Goal: Task Accomplishment & Management: Manage account settings

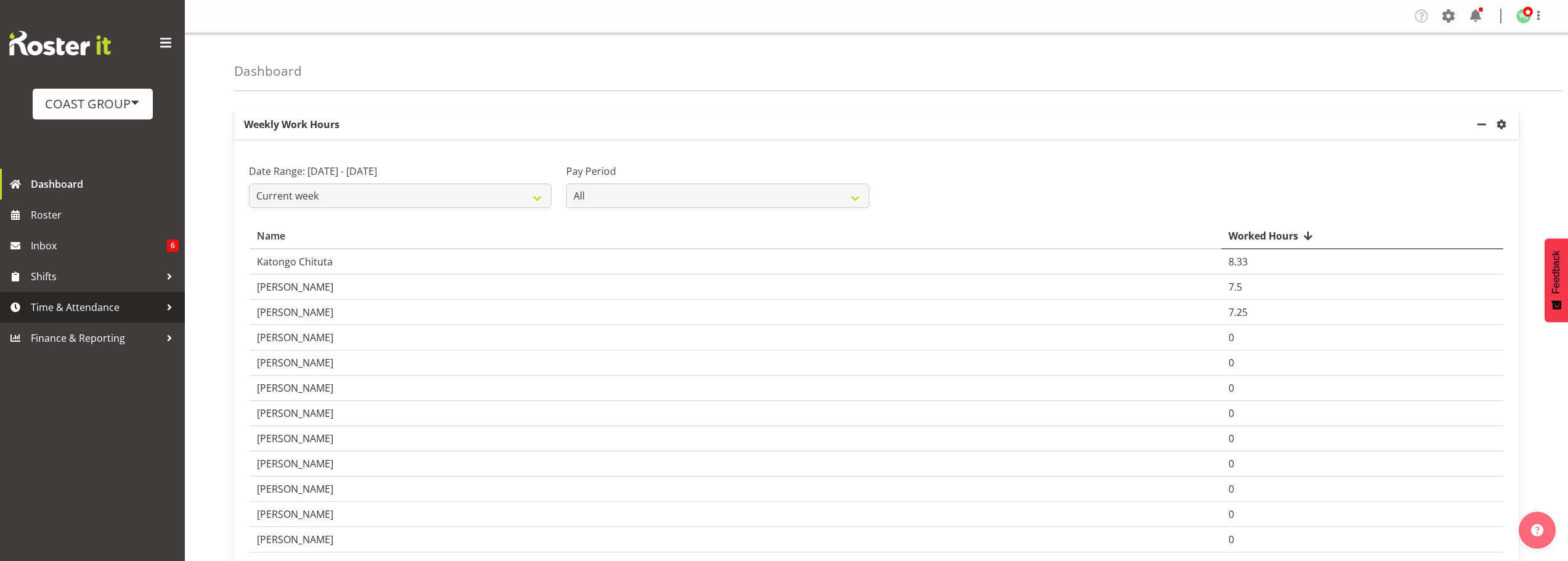
click at [55, 308] on span "Time & Attendance" at bounding box center [95, 307] width 129 height 19
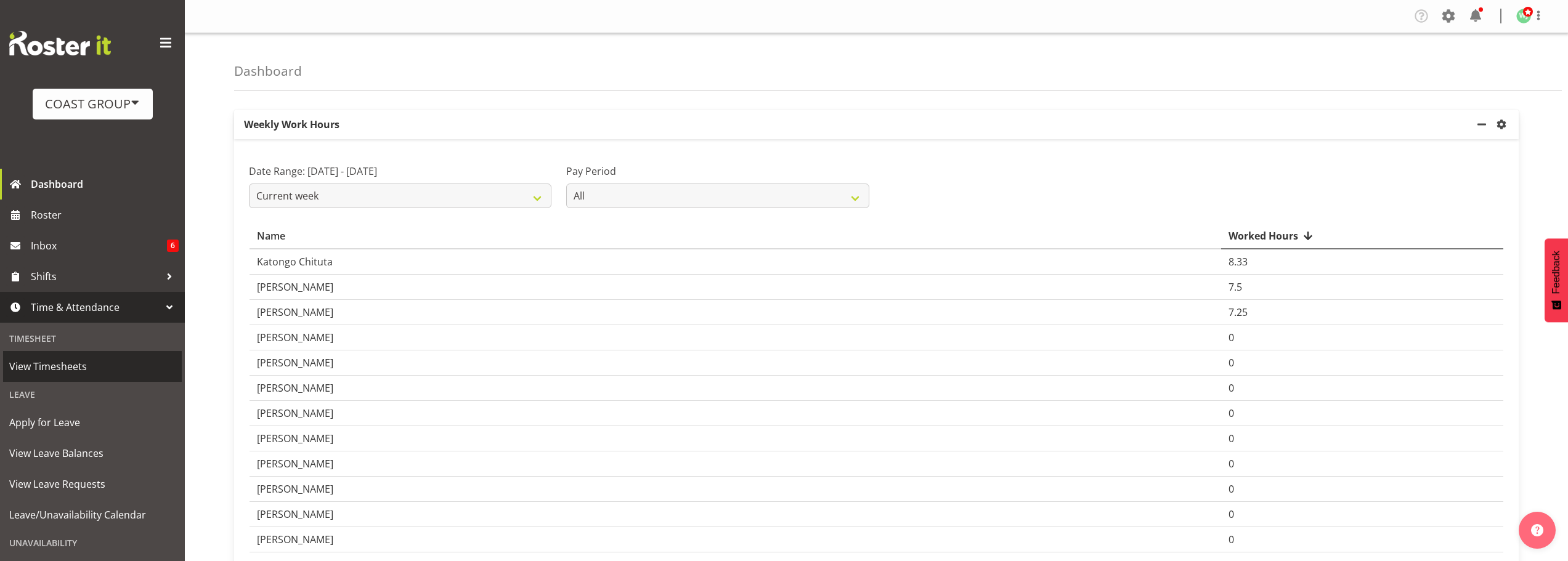
click at [70, 363] on span "View Timesheets" at bounding box center [92, 366] width 166 height 19
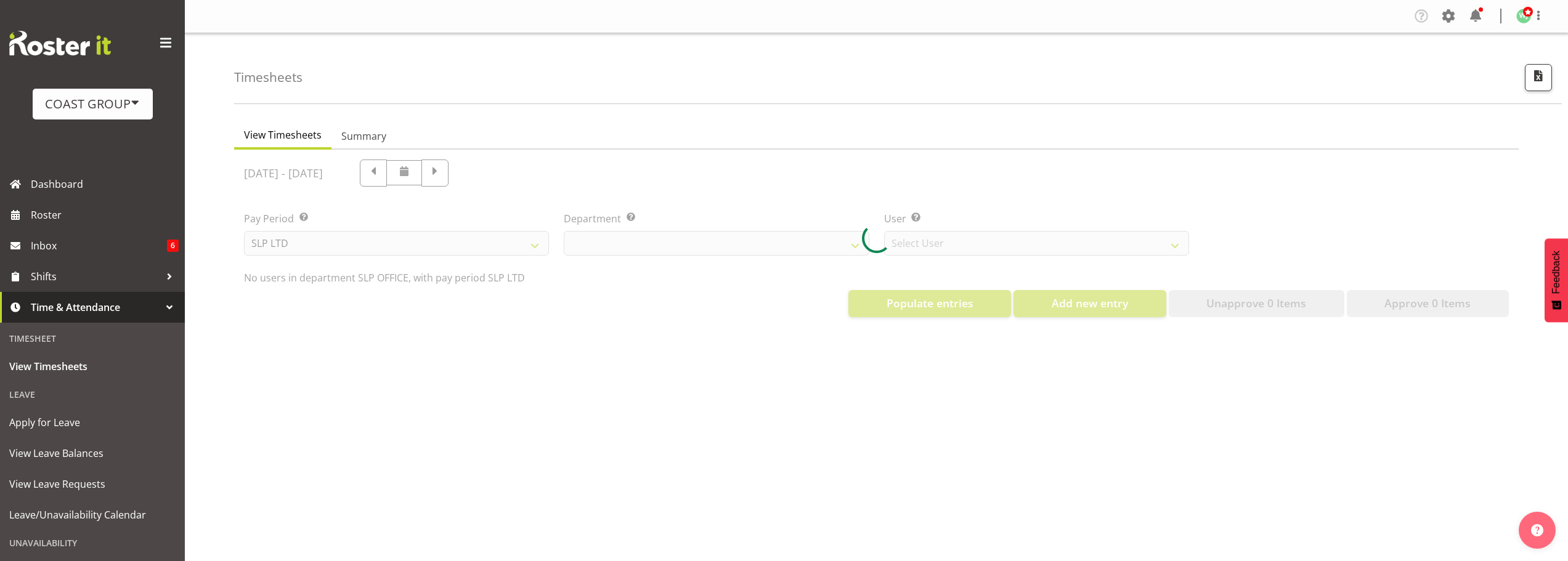
select select "25"
select select "7496"
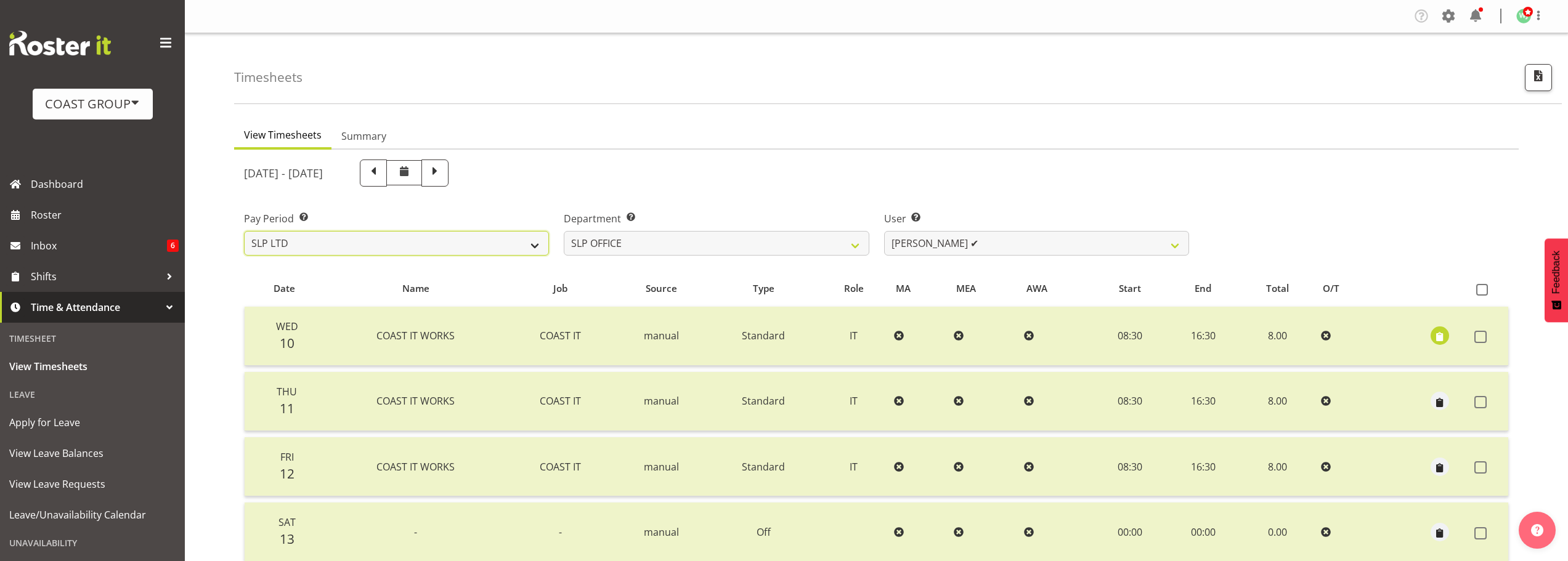
click at [445, 245] on select "SLP LTD EHS LTD DW LTD VEHICLES Carlton Events [PERSON_NAME] 120 Limited Wellin…" at bounding box center [396, 243] width 305 height 24
select select "7"
click at [244, 231] on select "SLP LTD EHS LTD DW LTD VEHICLES Carlton Events [PERSON_NAME] 120 Limited Wellin…" at bounding box center [396, 243] width 305 height 24
select select
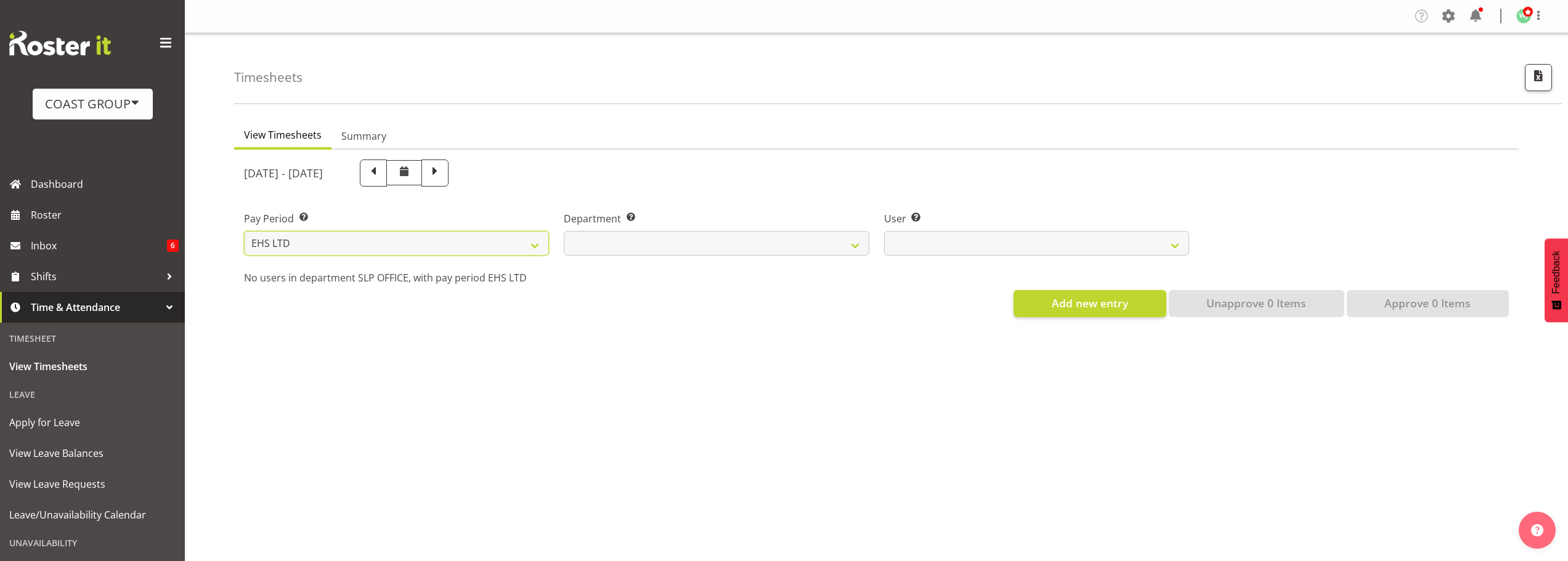
select select
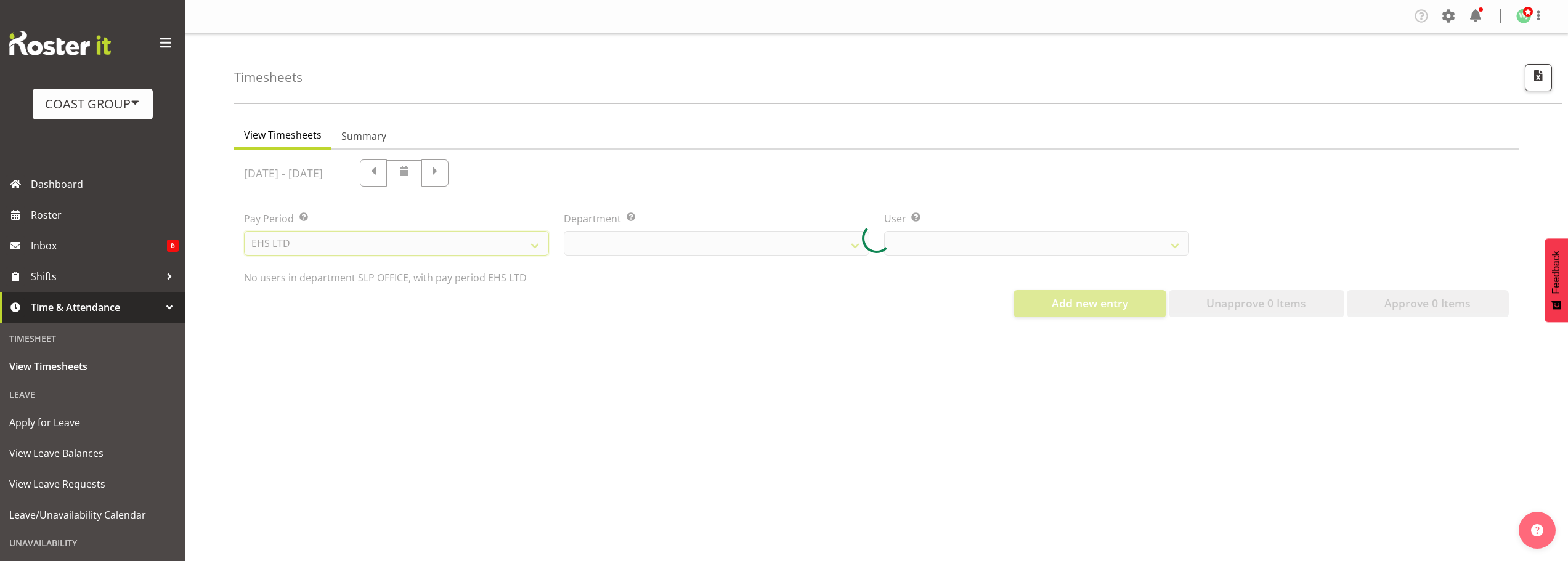
select select
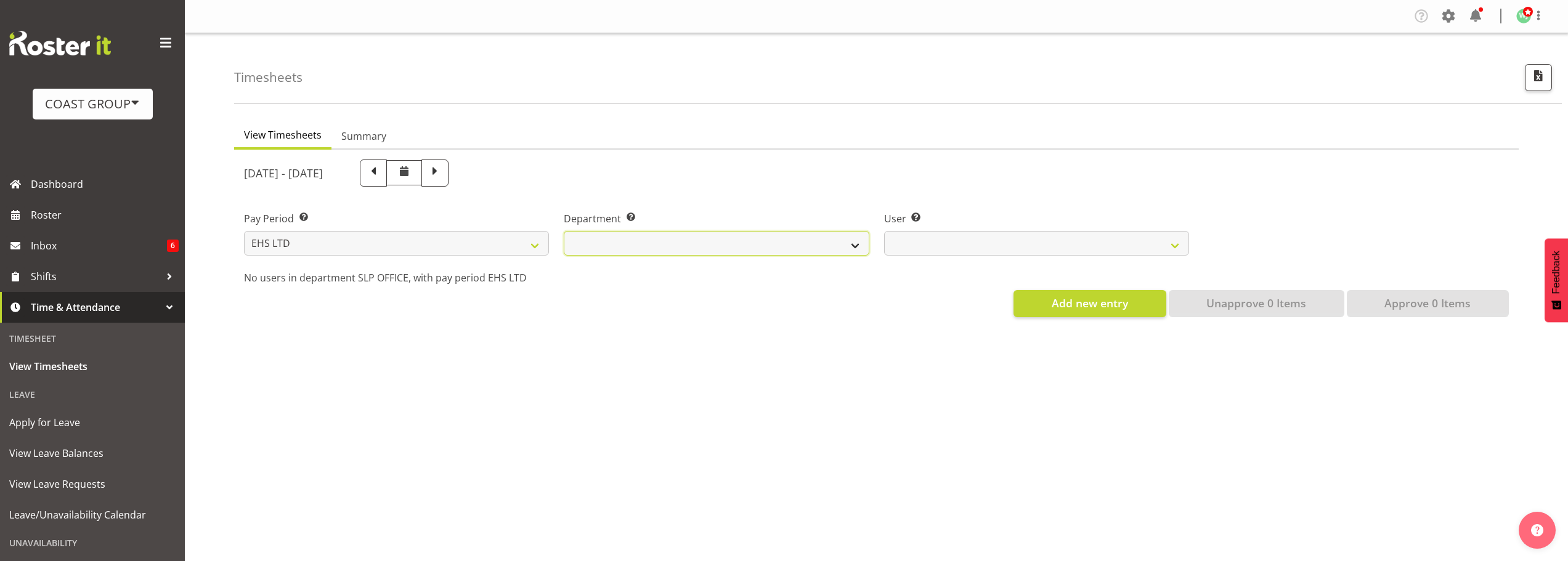
drag, startPoint x: 745, startPoint y: 251, endPoint x: 734, endPoint y: 254, distance: 11.4
click at [745, 251] on select "EHS AKL ACCOUNTS EHS AKL CARPET EHS AKL D&B EHS AKL DESIGNER EHS AKL FURNITURE …" at bounding box center [716, 243] width 305 height 24
select select "34"
click at [564, 231] on select "EHS AKL ACCOUNTS EHS AKL CARPET EHS AKL D&B EHS AKL DESIGNER EHS AKL FURNITURE …" at bounding box center [716, 243] width 305 height 24
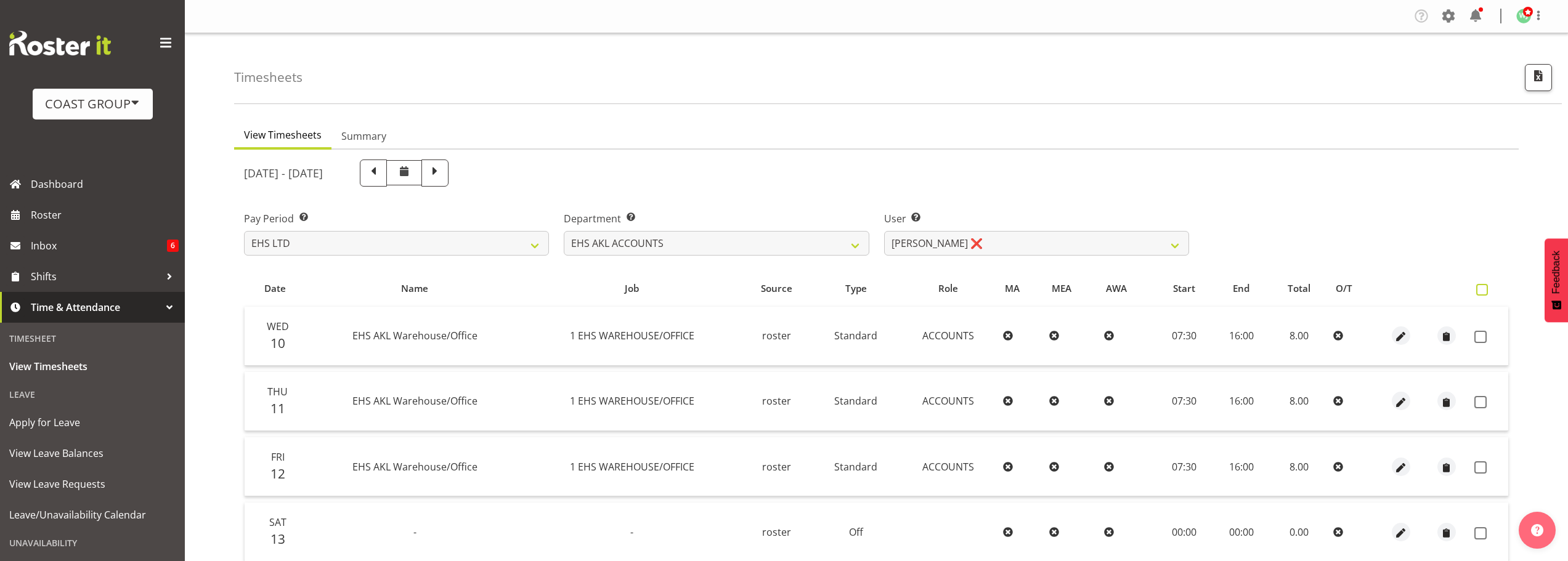
click at [1480, 284] on span at bounding box center [1482, 289] width 11 height 11
click at [1480, 286] on input "checkbox" at bounding box center [1480, 289] width 8 height 8
checkbox input "true"
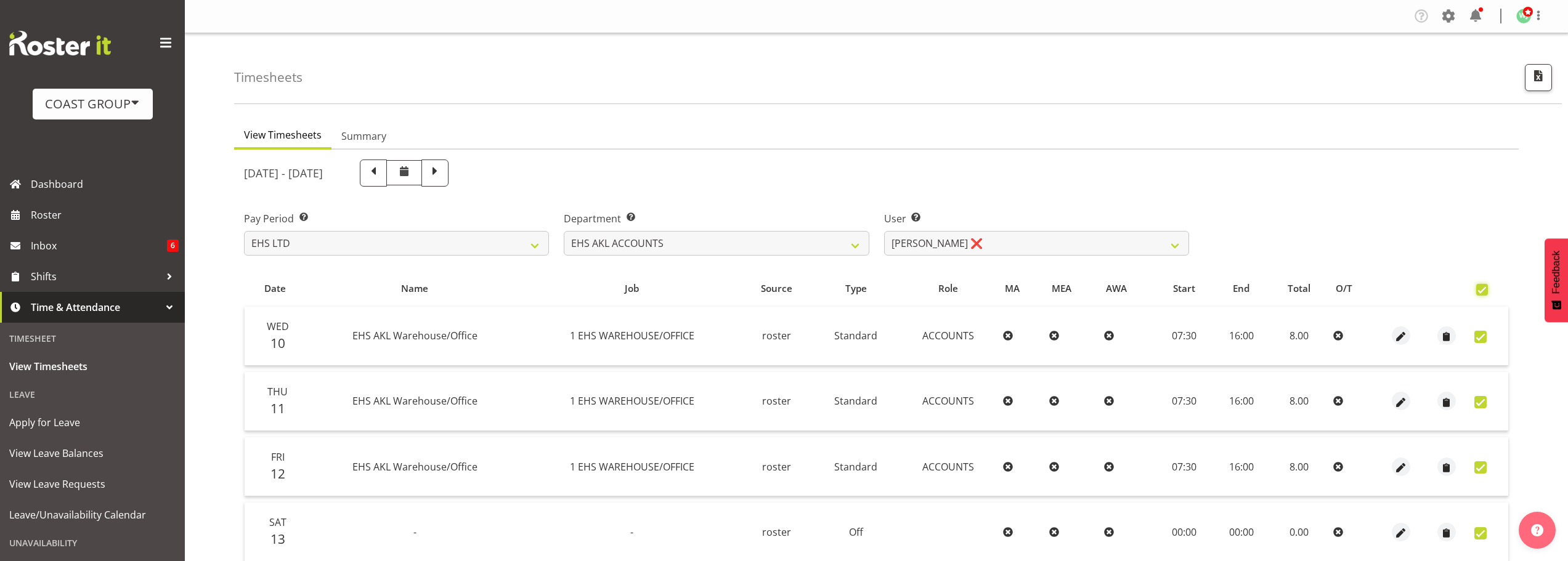
checkbox input "true"
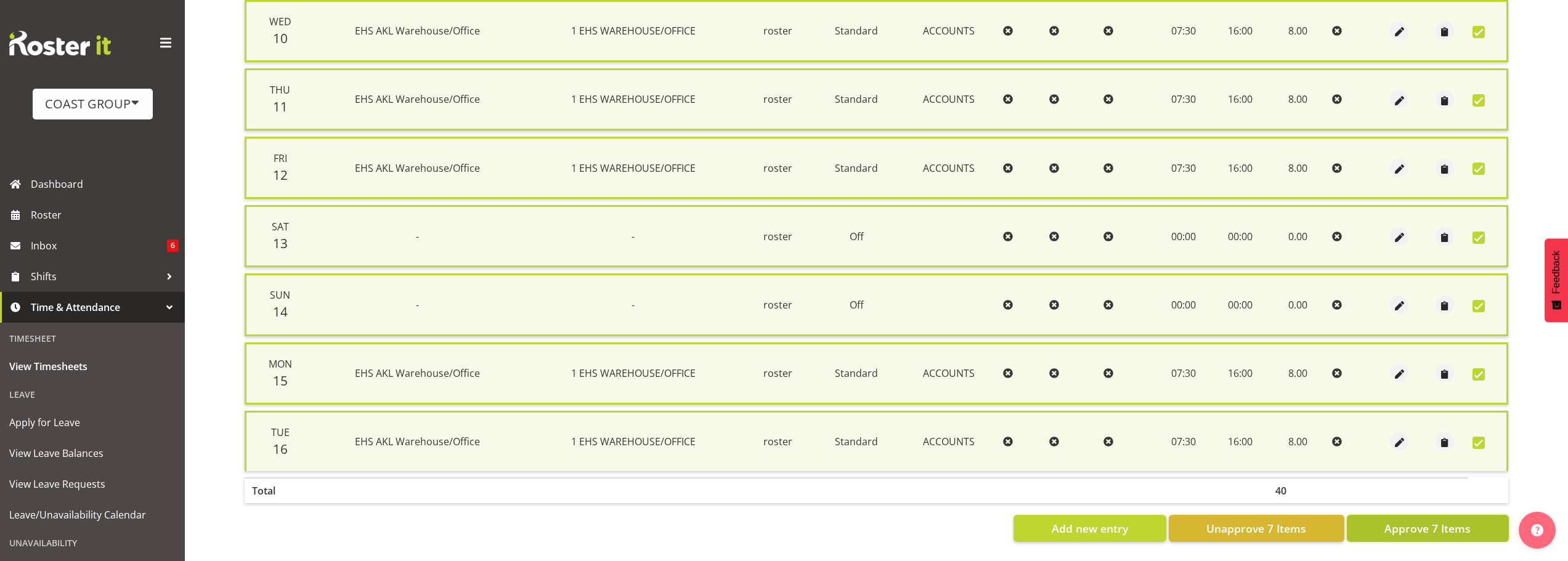
click at [1433, 520] on span "Approve 7 Items" at bounding box center [1427, 528] width 86 height 16
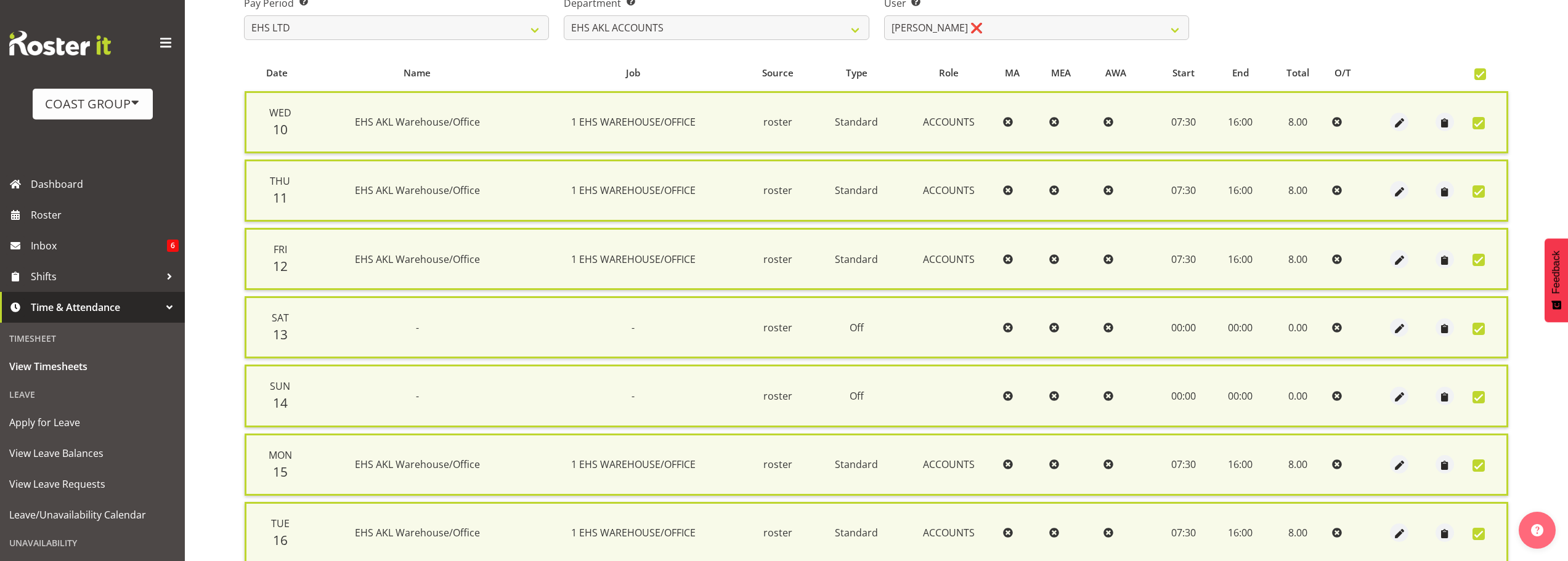
scroll to position [8, 0]
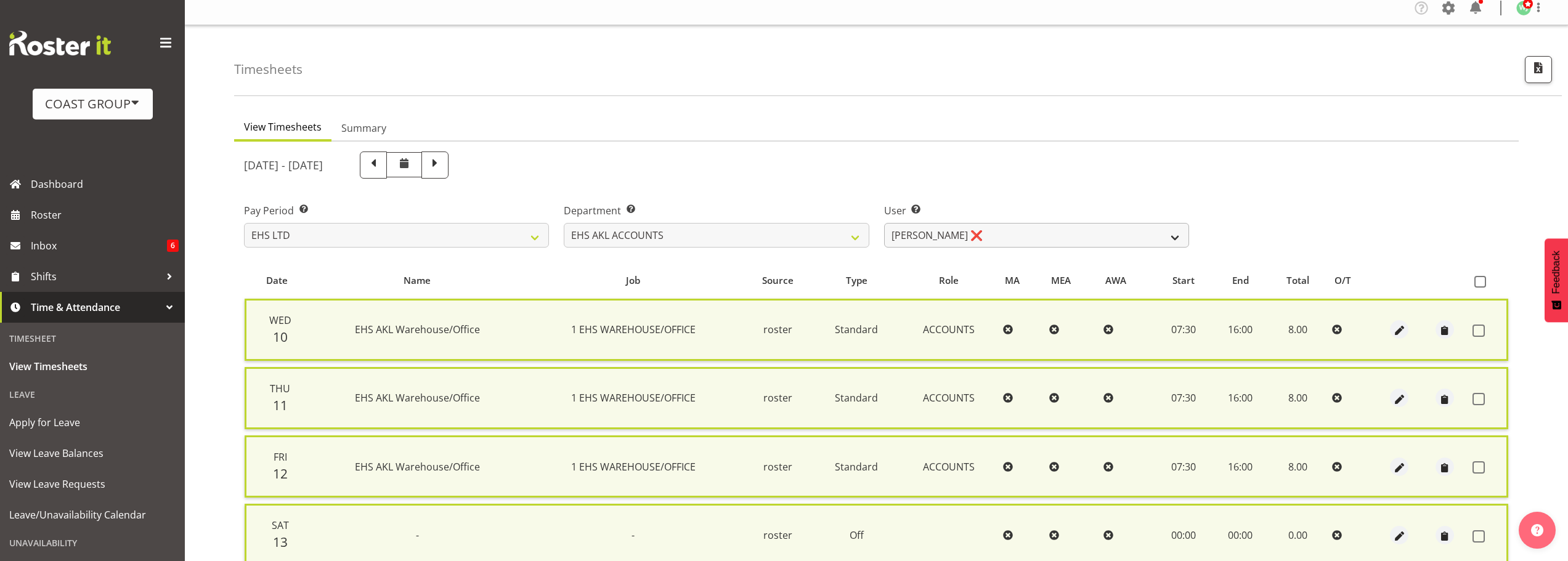
checkbox input "false"
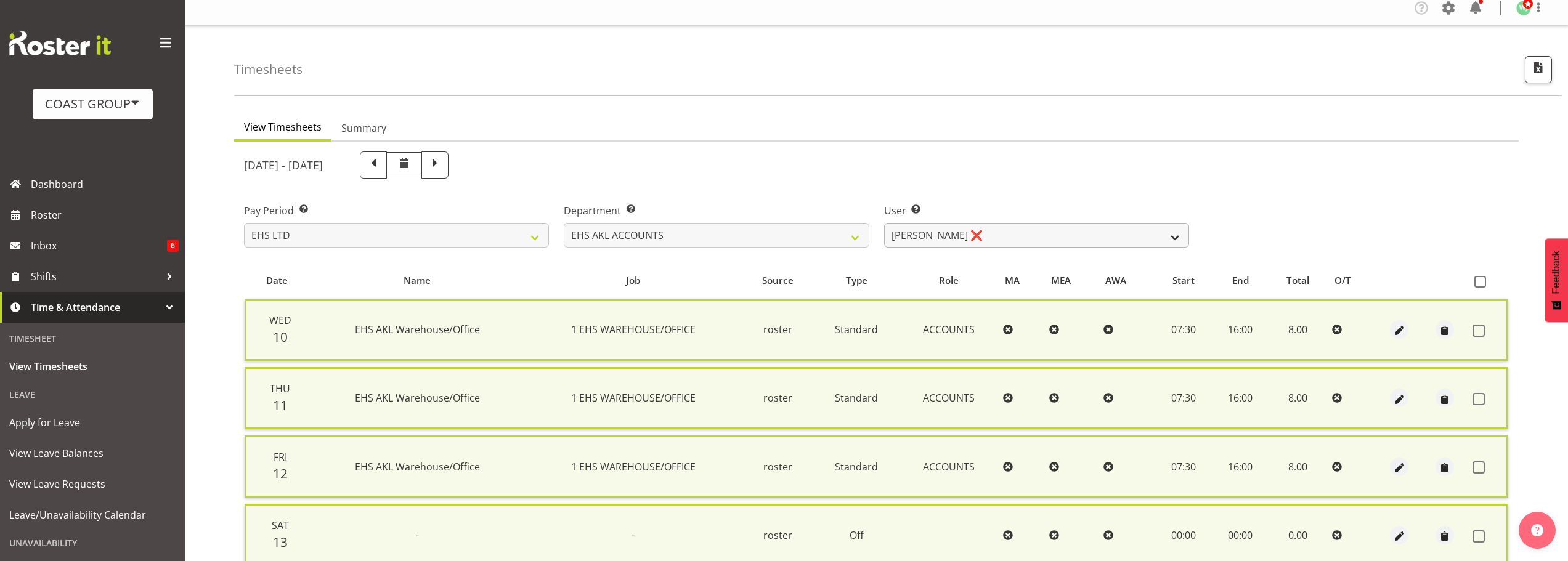
checkbox input "false"
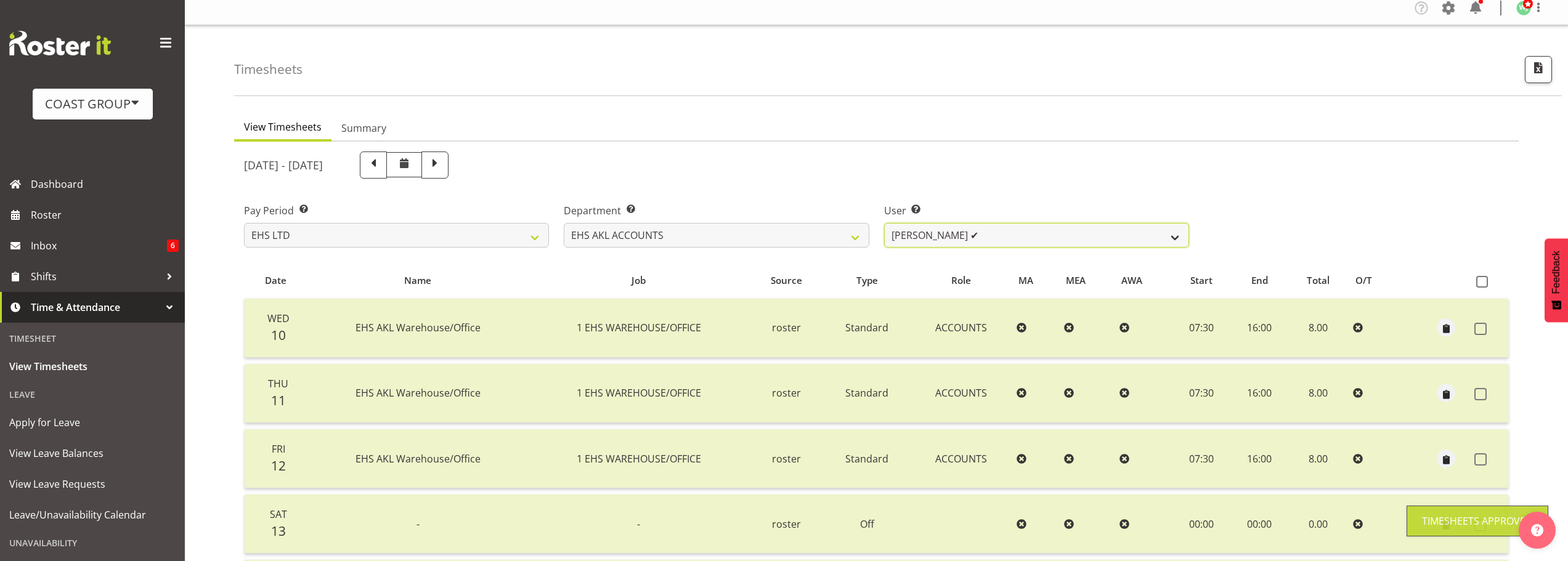
click at [979, 238] on select "[PERSON_NAME] ✔ [PERSON_NAME] ❌ [PERSON_NAME] (Thitiphat) Preecharujiroj ❌ [PER…" at bounding box center [1036, 235] width 305 height 24
select select "8229"
click at [884, 223] on select "[PERSON_NAME] ✔ [PERSON_NAME] ❌ [PERSON_NAME] (Thitiphat) Preecharujiroj ❌ [PER…" at bounding box center [1036, 235] width 305 height 24
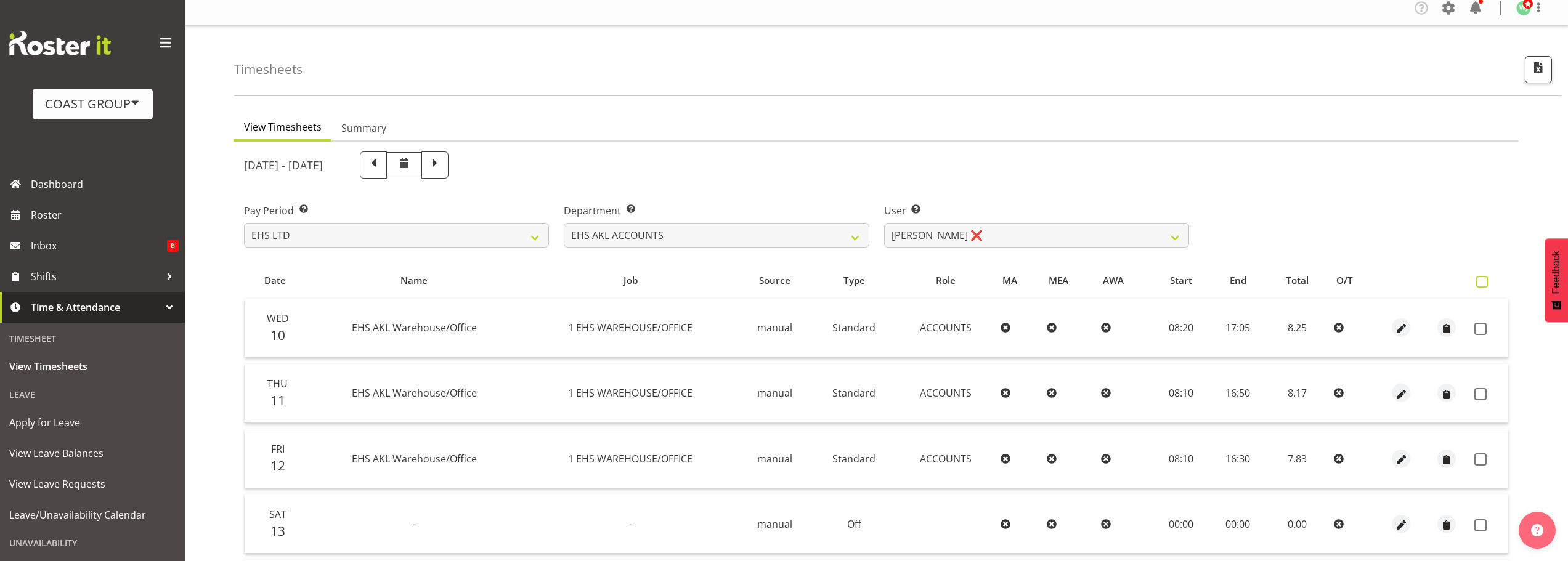
click at [1485, 284] on span at bounding box center [1482, 282] width 11 height 11
click at [1484, 284] on input "checkbox" at bounding box center [1480, 282] width 8 height 8
checkbox input "true"
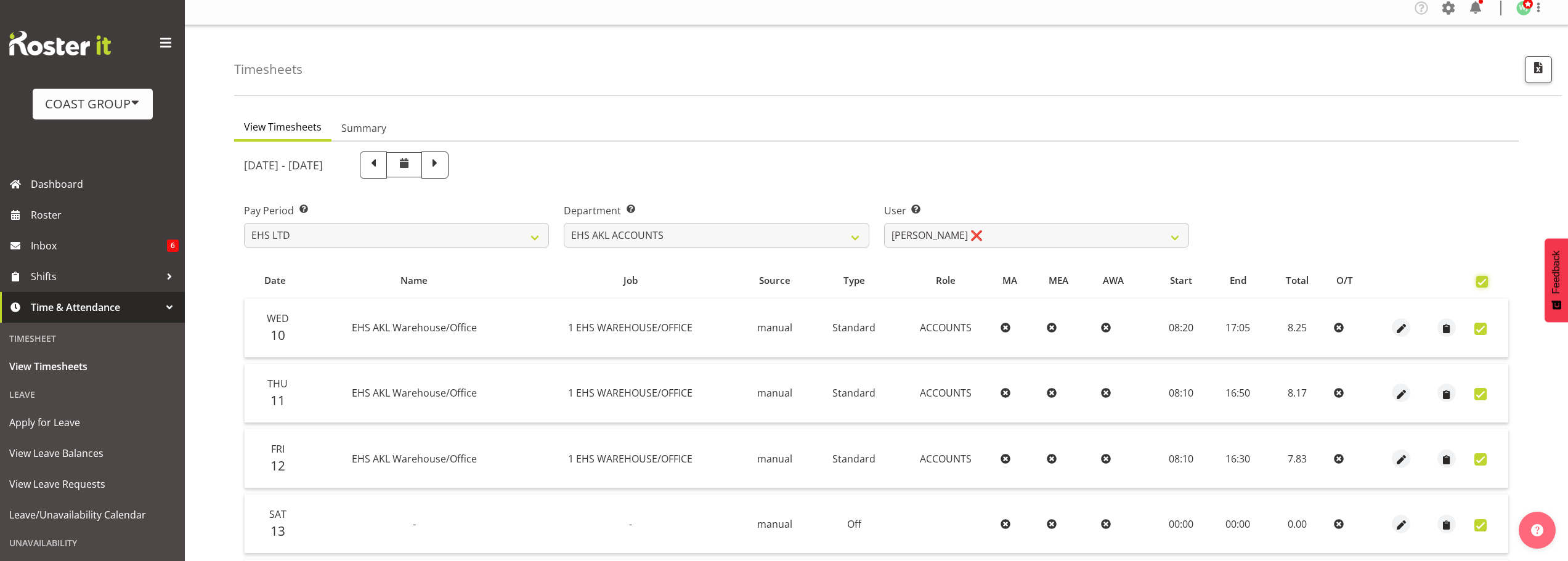
checkbox input "true"
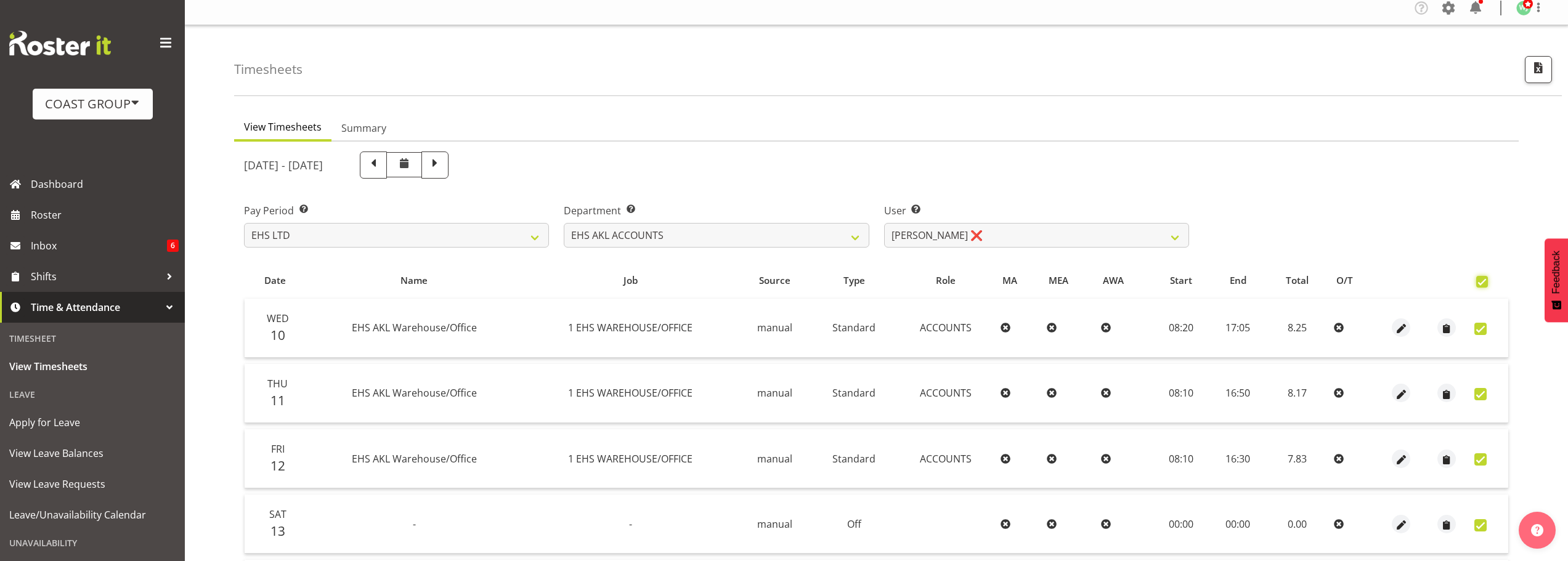
checkbox input "true"
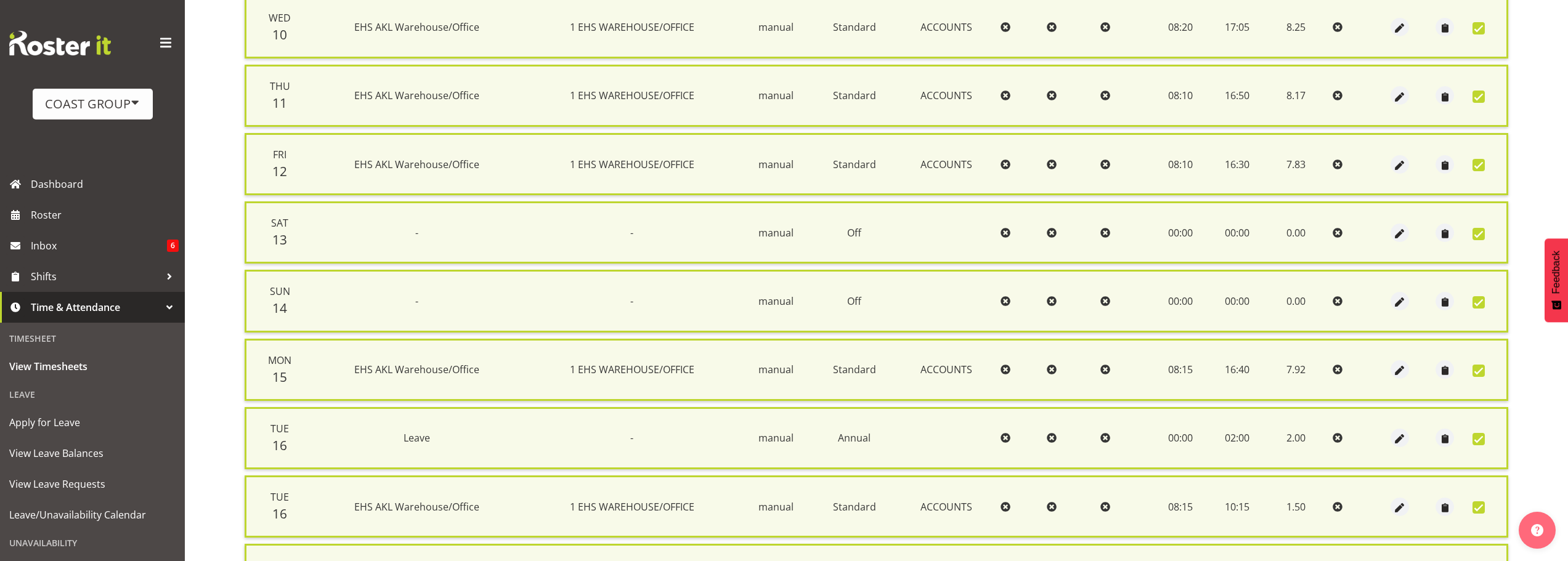
scroll to position [453, 0]
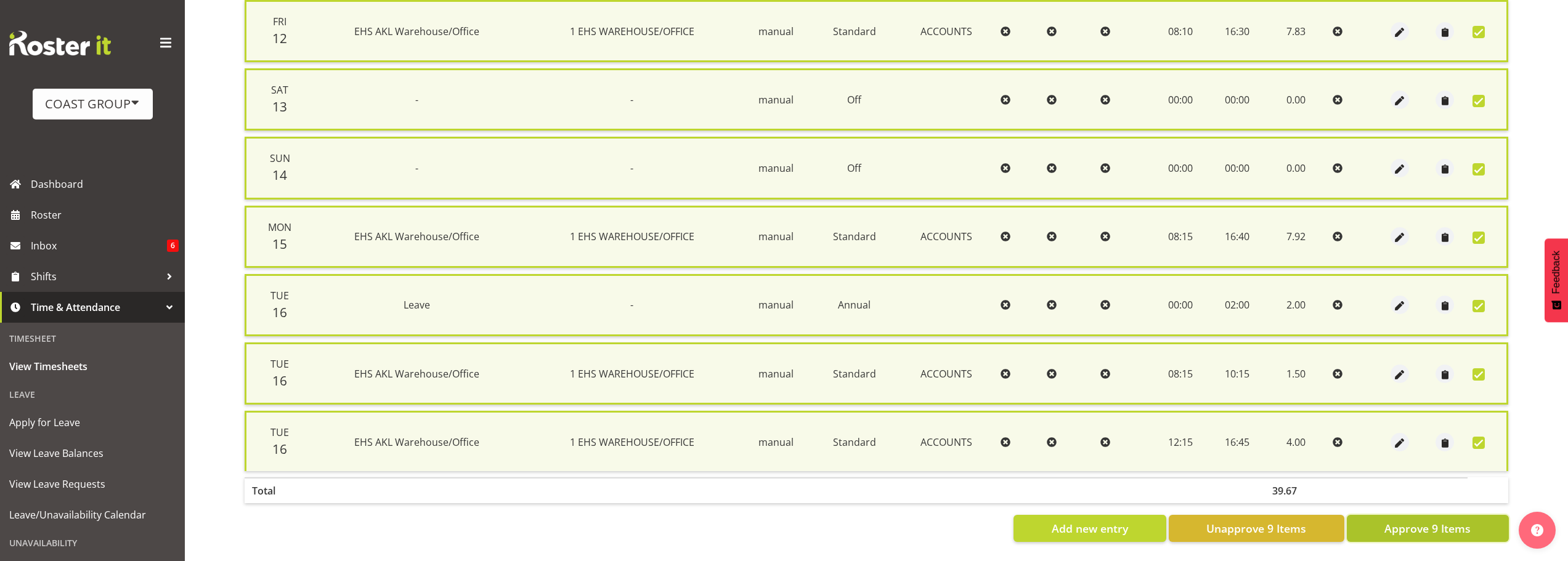
click at [1450, 524] on span "Approve 9 Items" at bounding box center [1427, 528] width 86 height 16
checkbox input "false"
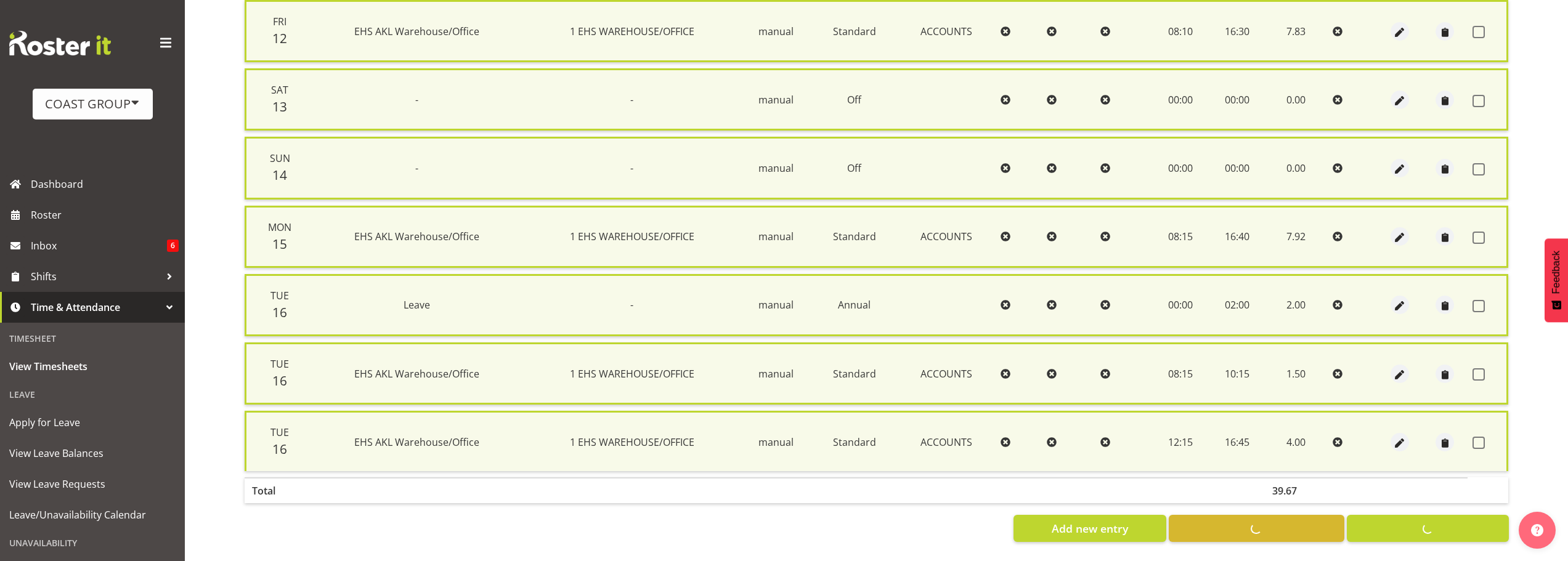
checkbox input "false"
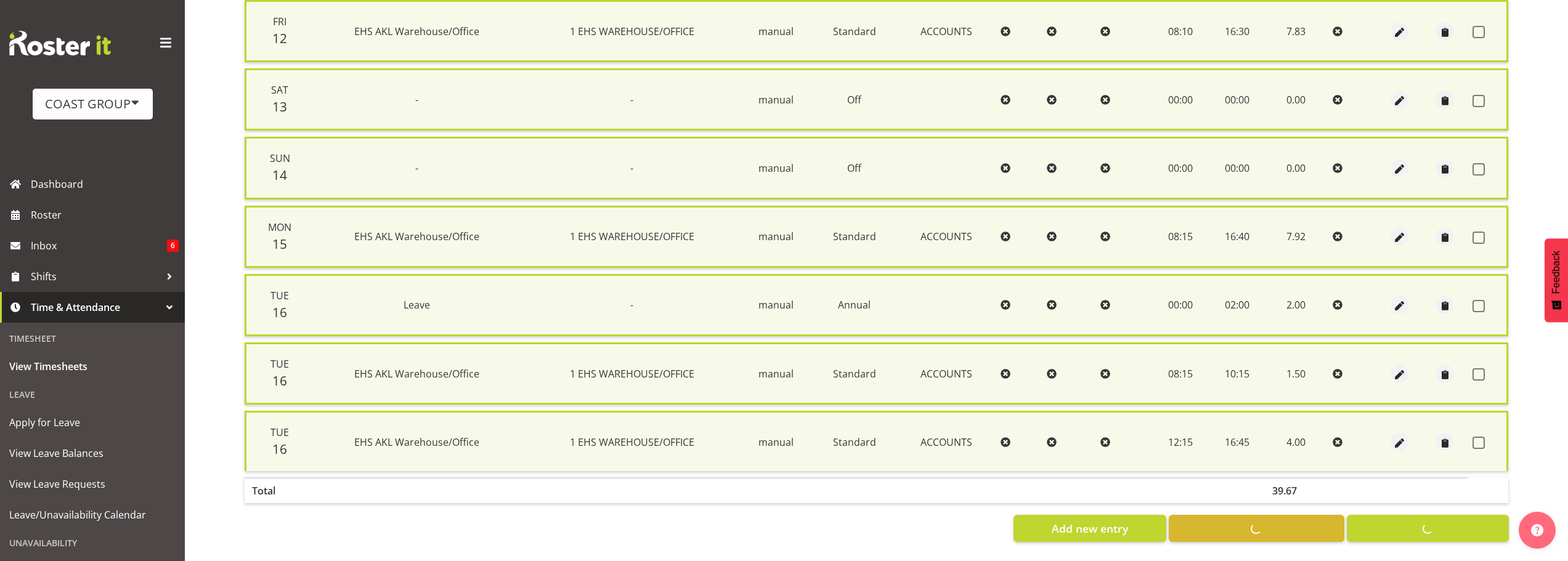
checkbox input "false"
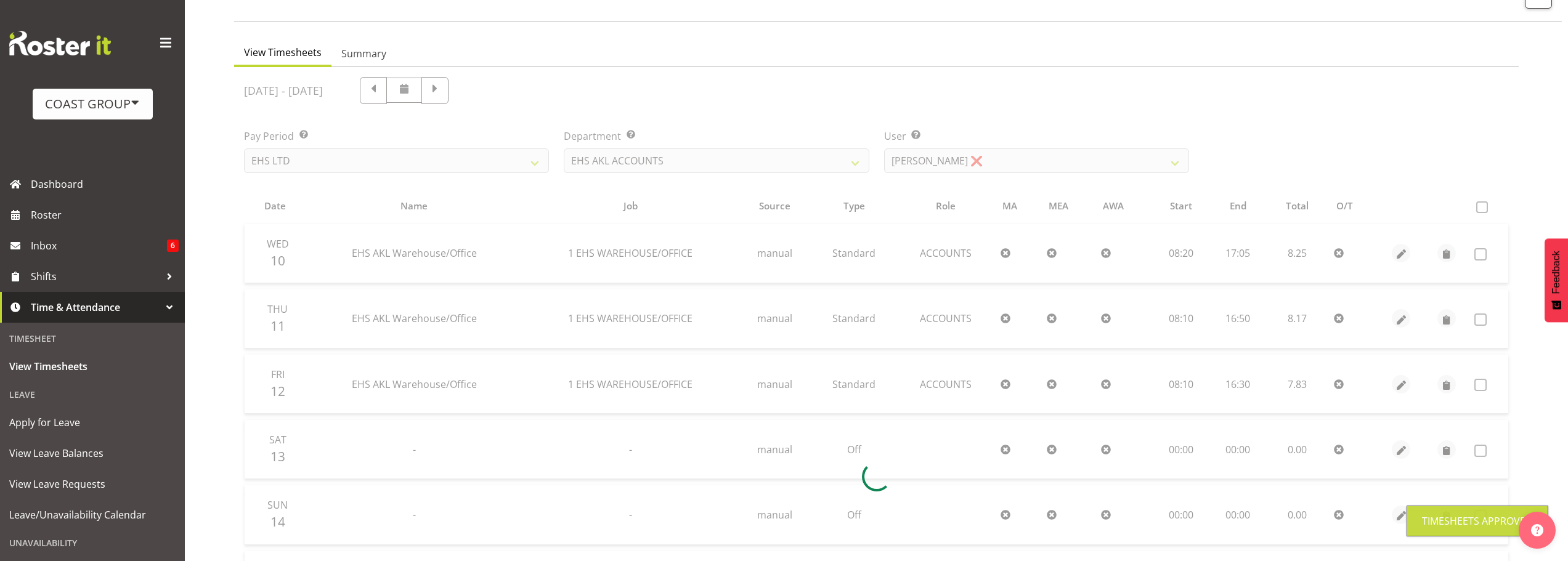
scroll to position [60, 0]
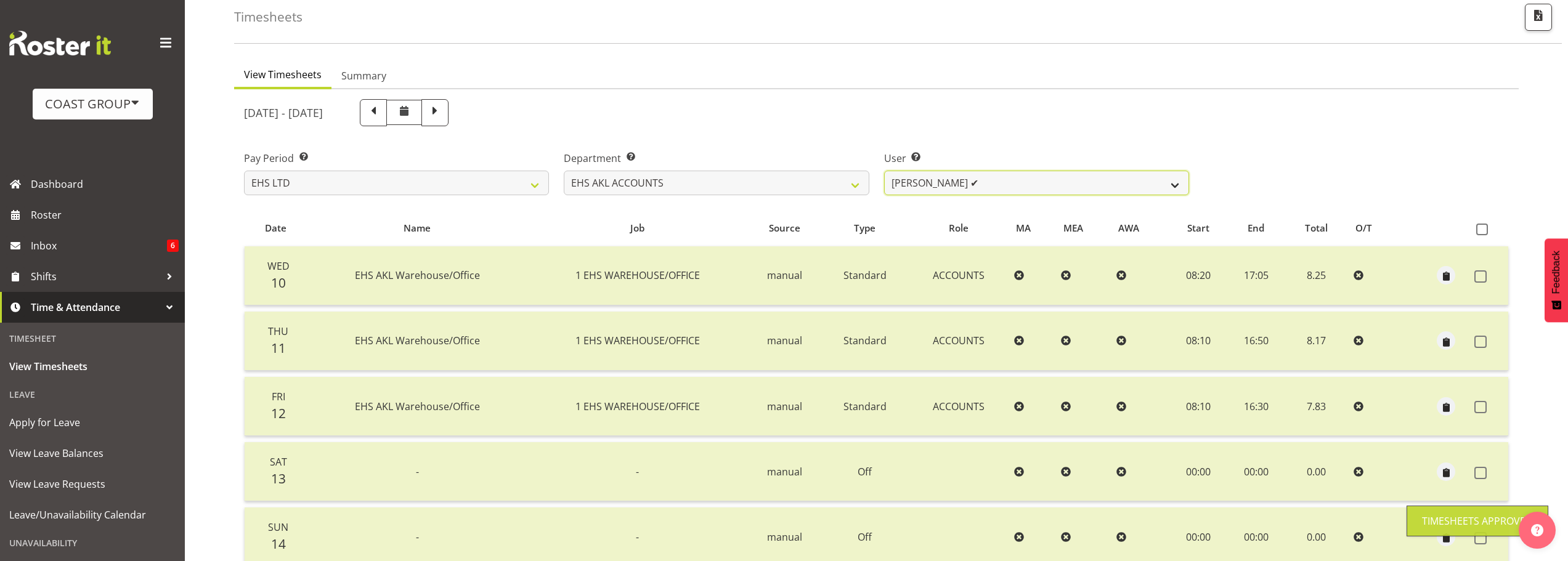
click at [982, 182] on select "[PERSON_NAME] ✔ [PERSON_NAME] ✔ [PERSON_NAME] (Thitiphat) Preecharujiroj ❌ [PER…" at bounding box center [1036, 183] width 305 height 24
select select "11283"
click at [884, 171] on select "[PERSON_NAME] ✔ [PERSON_NAME] ✔ [PERSON_NAME] (Thitiphat) Preecharujiroj ❌ [PER…" at bounding box center [1036, 183] width 305 height 24
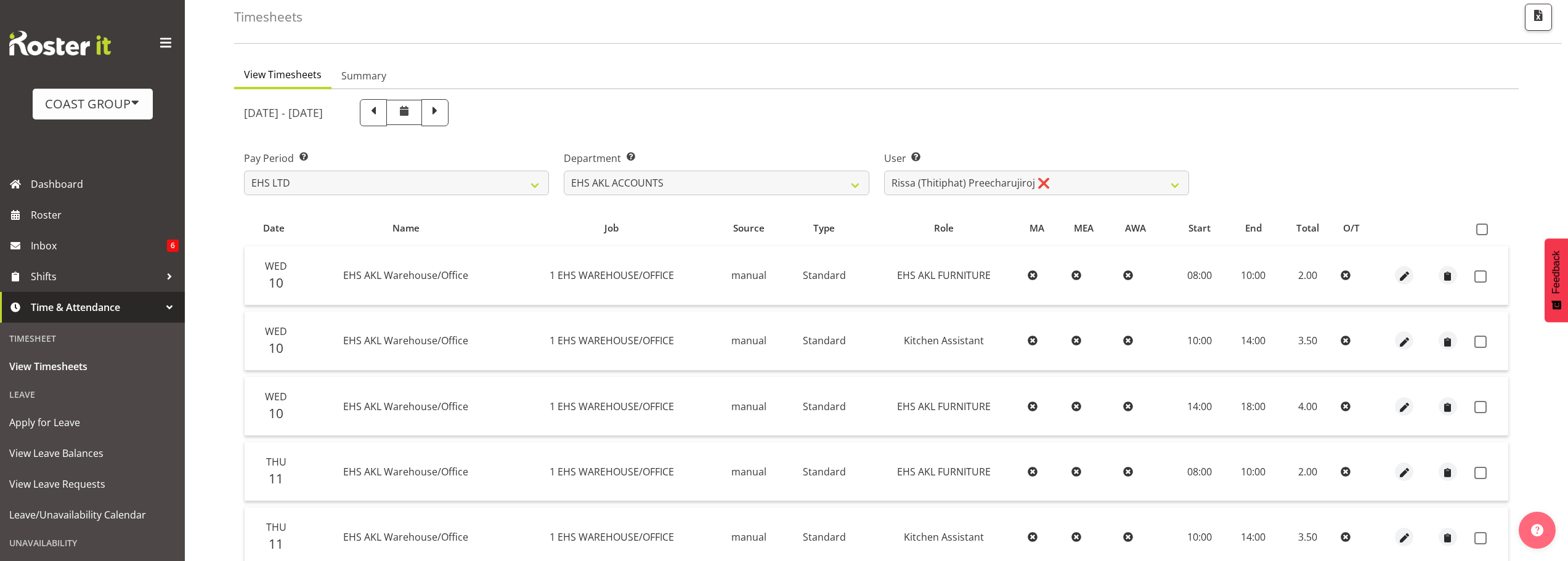
click at [1483, 235] on th at bounding box center [1488, 228] width 39 height 24
click at [1485, 229] on span at bounding box center [1482, 229] width 11 height 11
click at [1484, 229] on input "checkbox" at bounding box center [1480, 229] width 8 height 8
checkbox input "true"
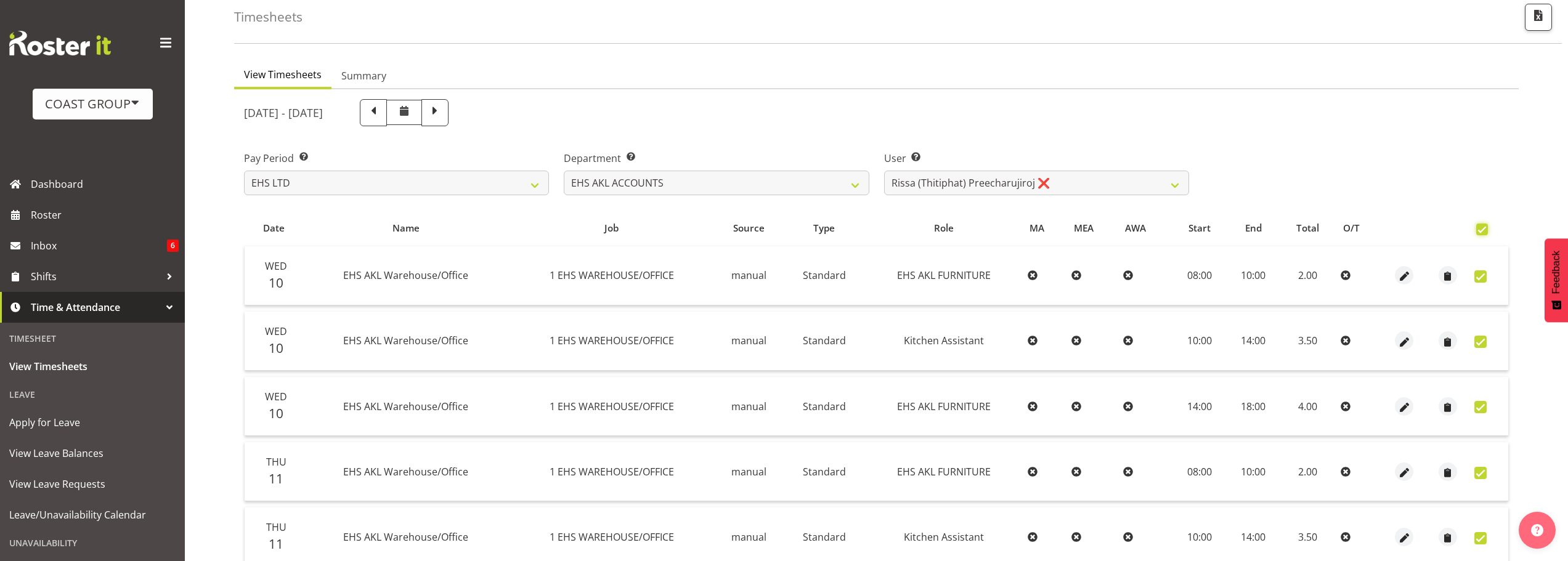
checkbox input "true"
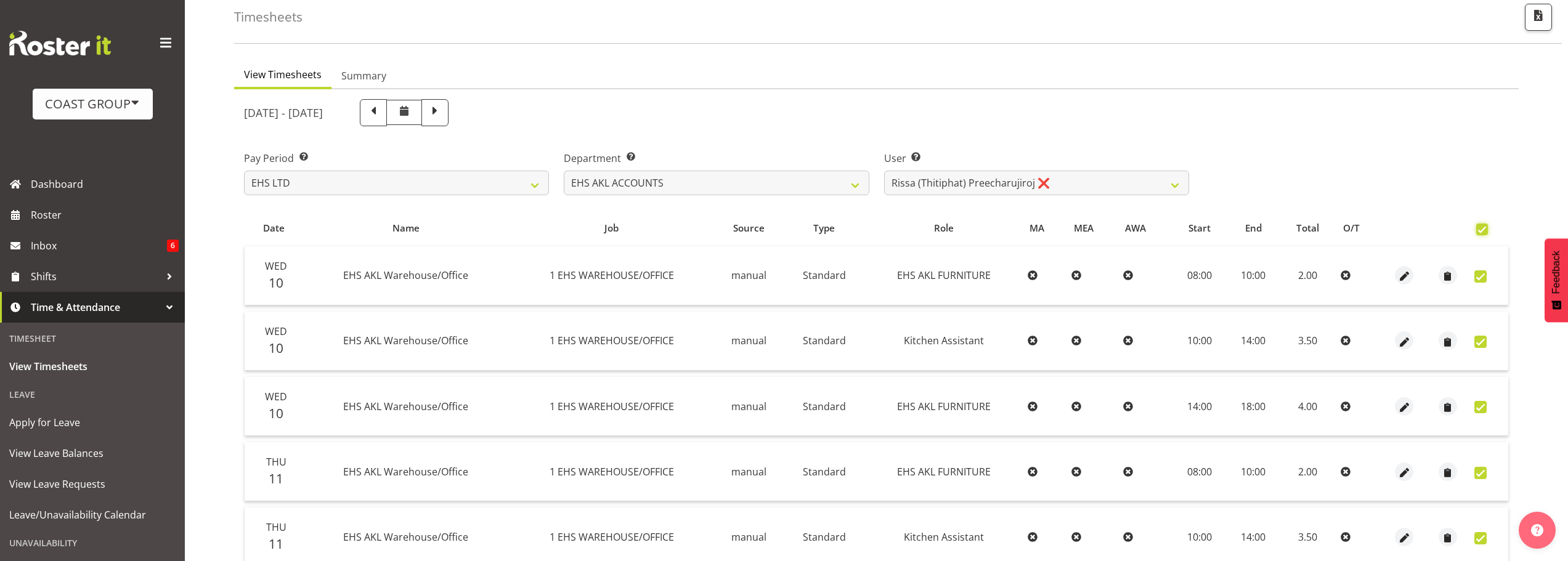
checkbox input "true"
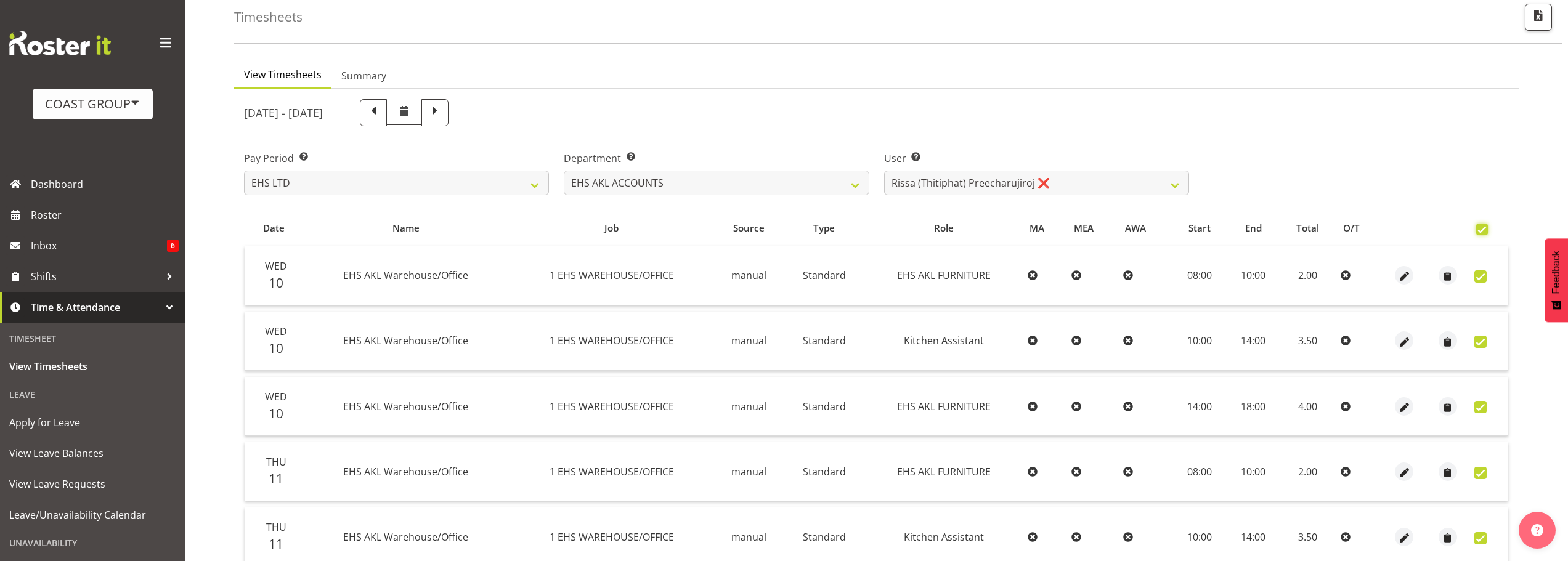
checkbox input "true"
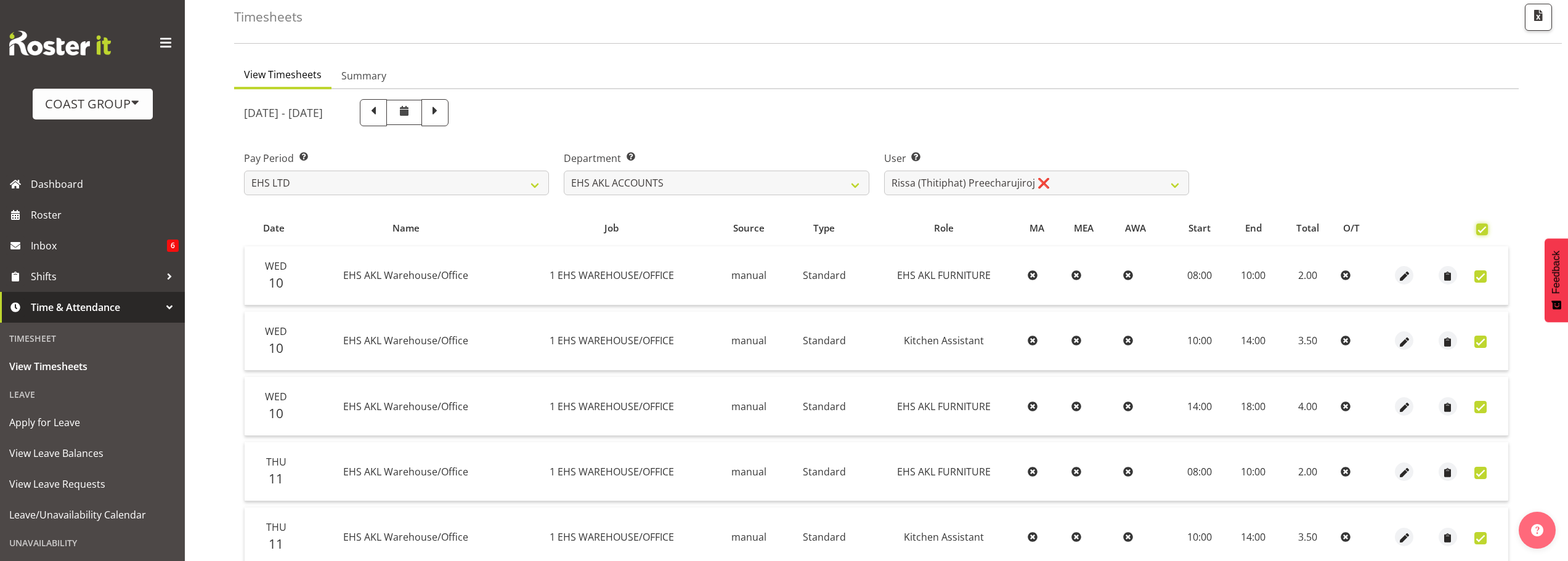
checkbox input "true"
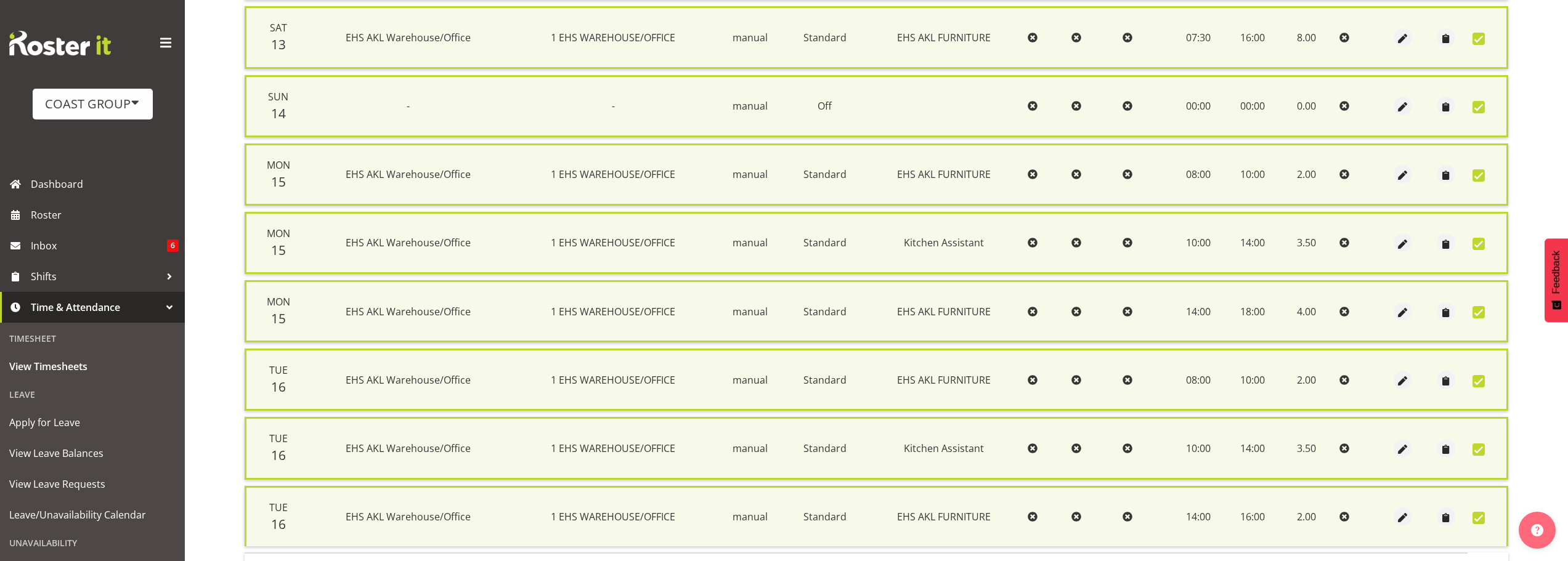
scroll to position [1000, 0]
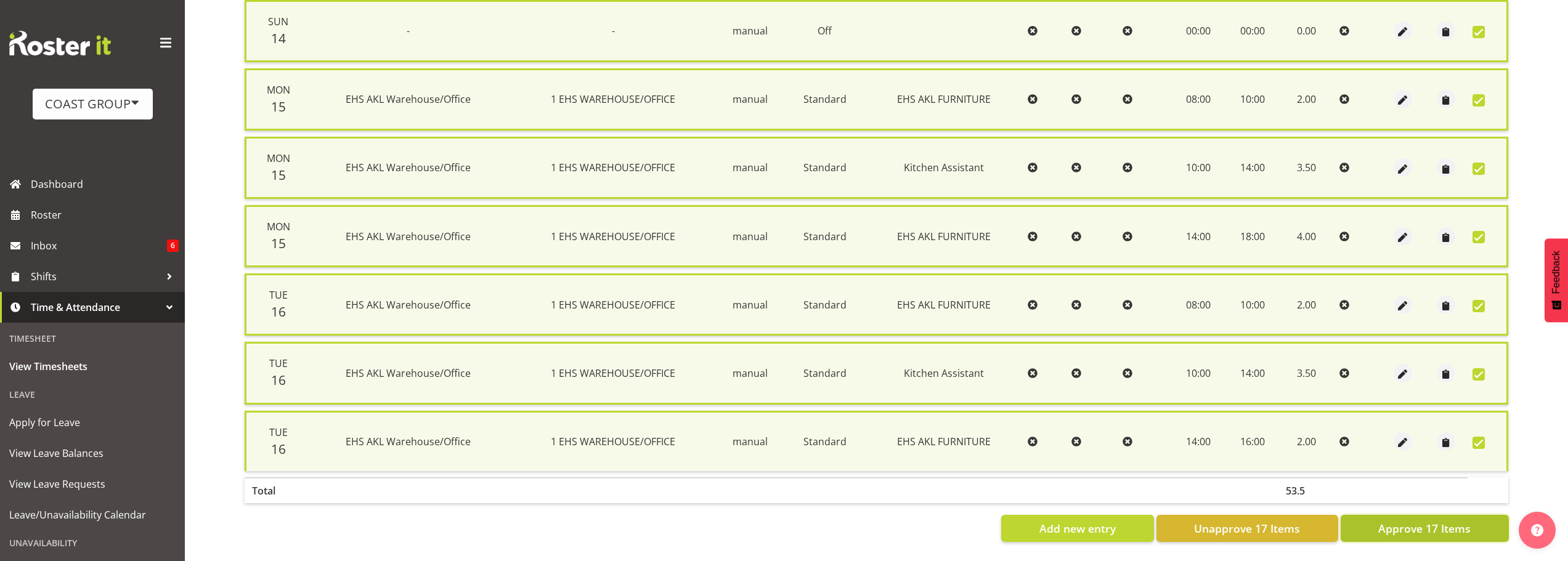
click at [1421, 520] on span "Approve 17 Items" at bounding box center [1424, 528] width 92 height 16
checkbox input "false"
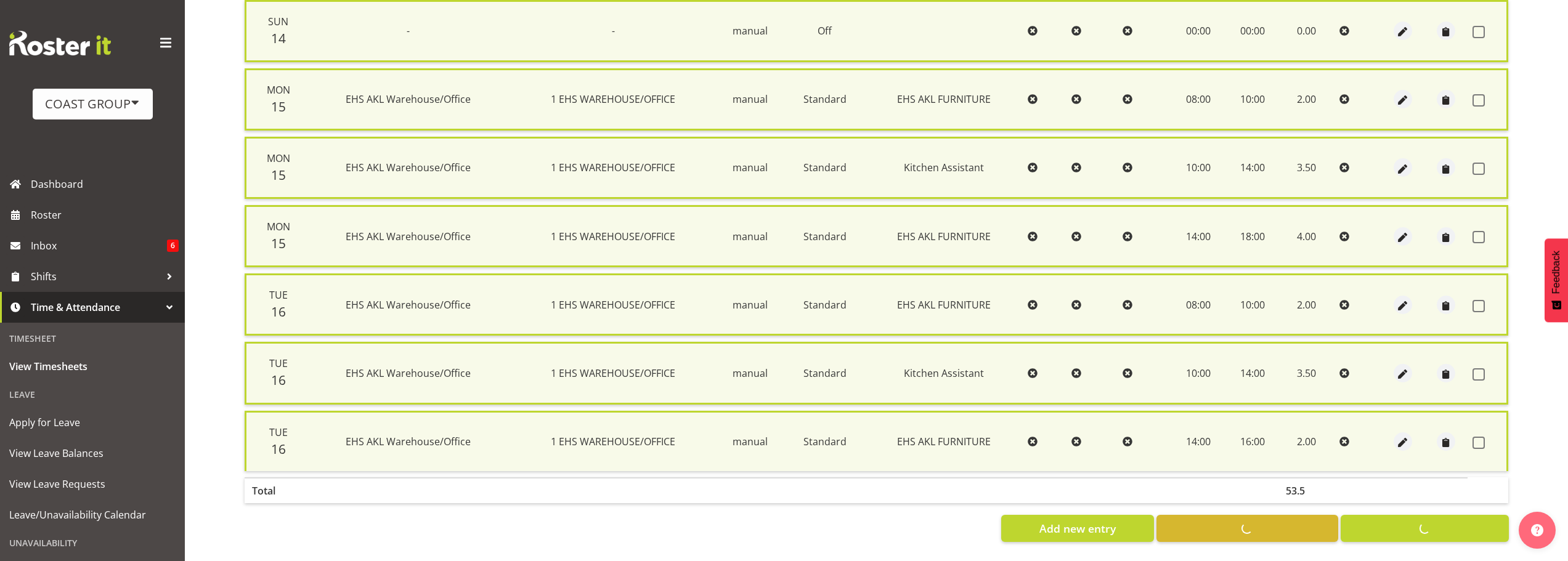
checkbox input "false"
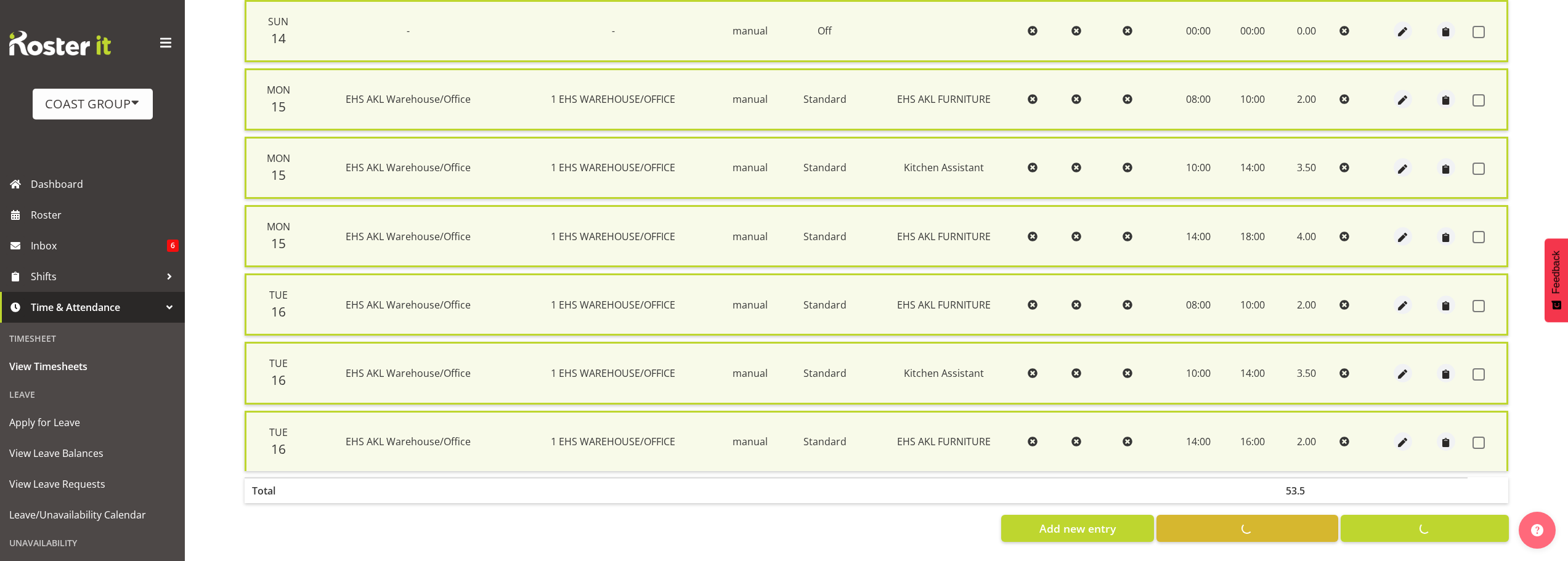
checkbox input "false"
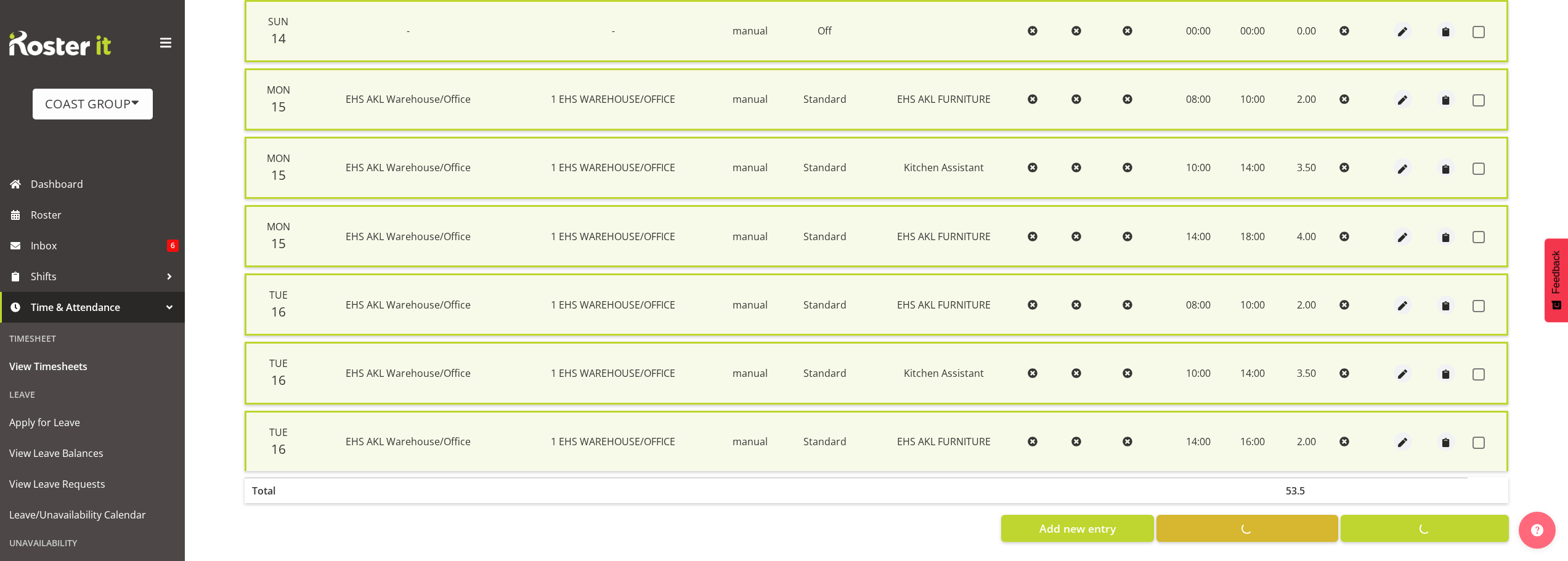
checkbox input "false"
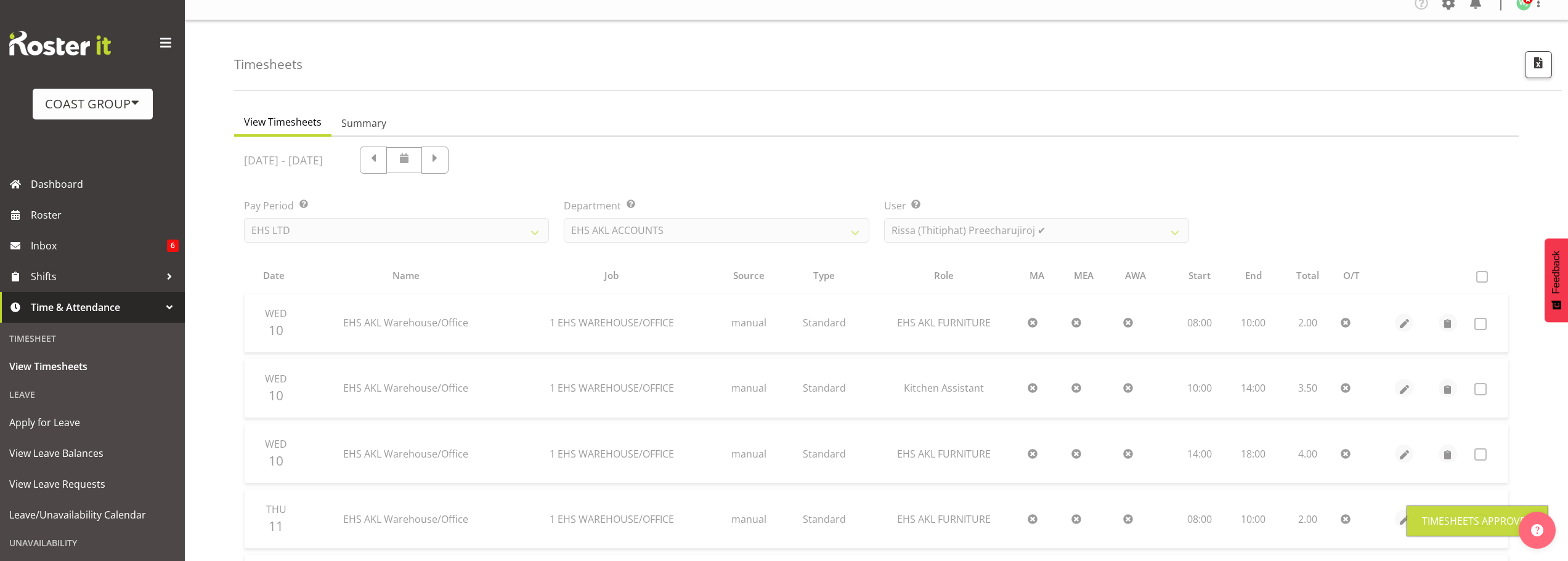
scroll to position [0, 0]
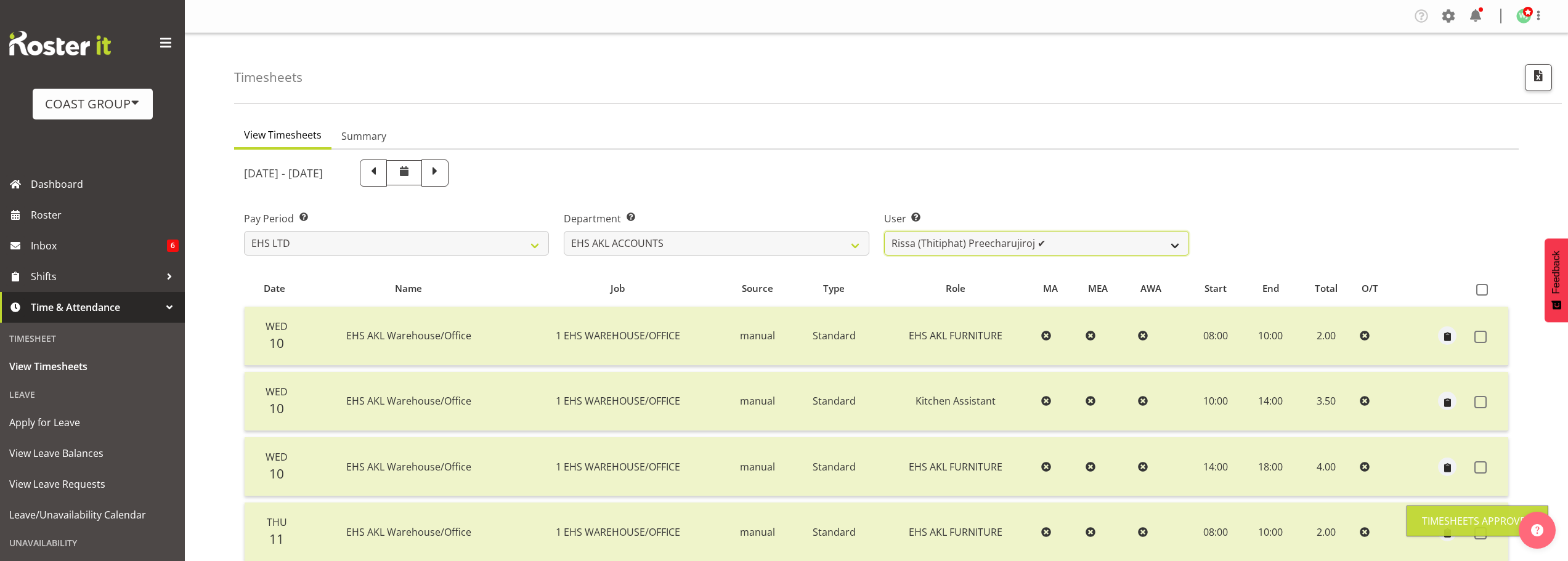
click at [1002, 249] on select "[PERSON_NAME] ✔ [PERSON_NAME] ✔ [PERSON_NAME] (Thitiphat) Preecharujiroj ✔ [PER…" at bounding box center [1036, 243] width 305 height 24
select select "8911"
click at [884, 231] on select "[PERSON_NAME] ✔ [PERSON_NAME] ✔ [PERSON_NAME] (Thitiphat) Preecharujiroj ✔ [PER…" at bounding box center [1036, 243] width 305 height 24
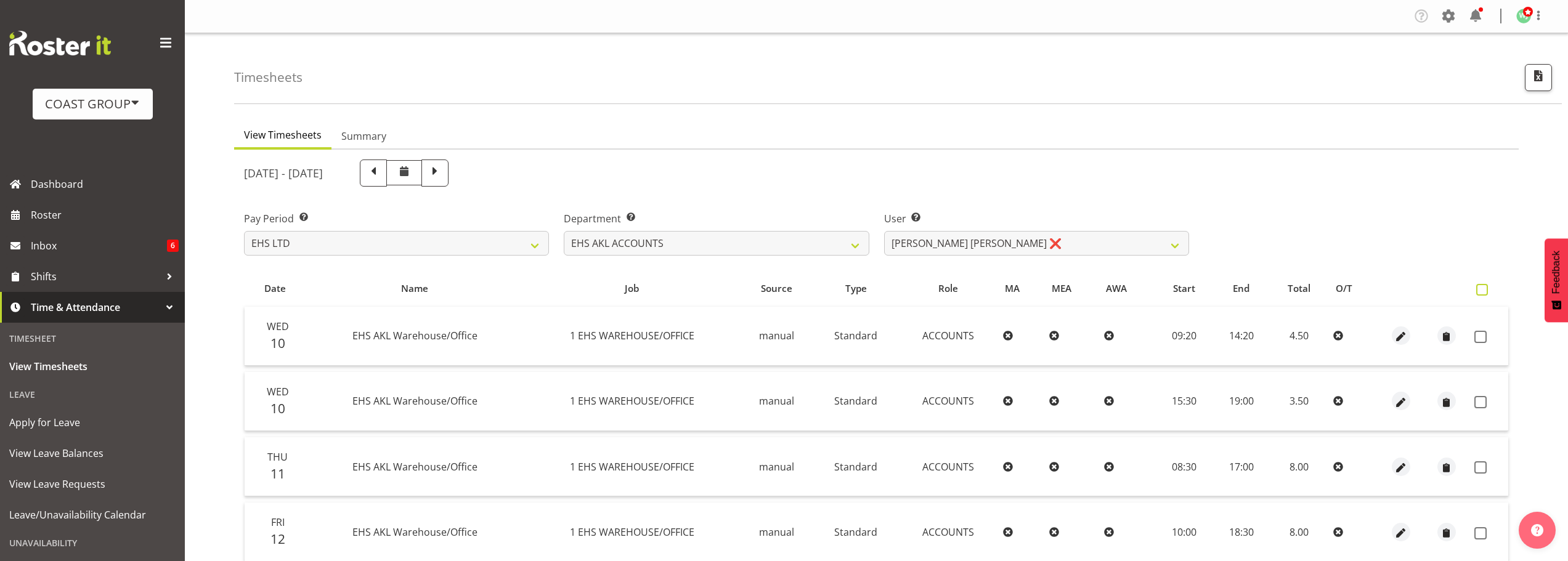
click at [1486, 287] on span at bounding box center [1482, 289] width 11 height 11
click at [1484, 287] on input "checkbox" at bounding box center [1480, 289] width 8 height 8
checkbox input "true"
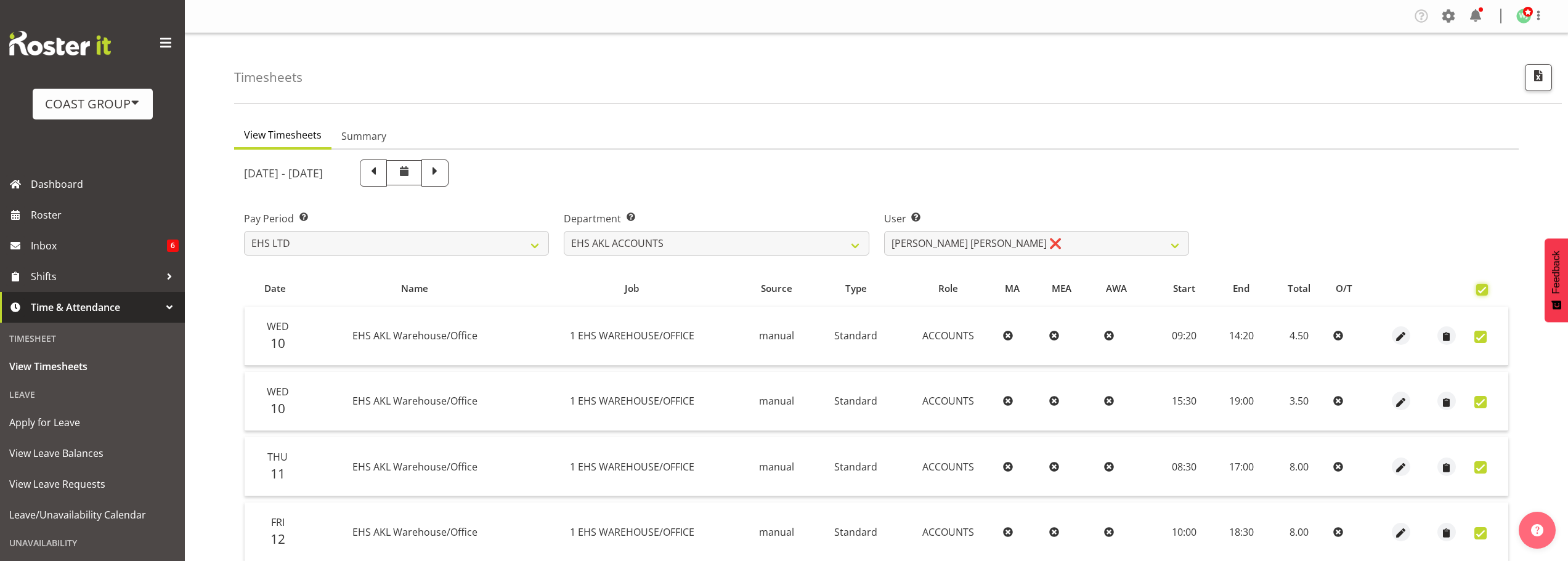
checkbox input "true"
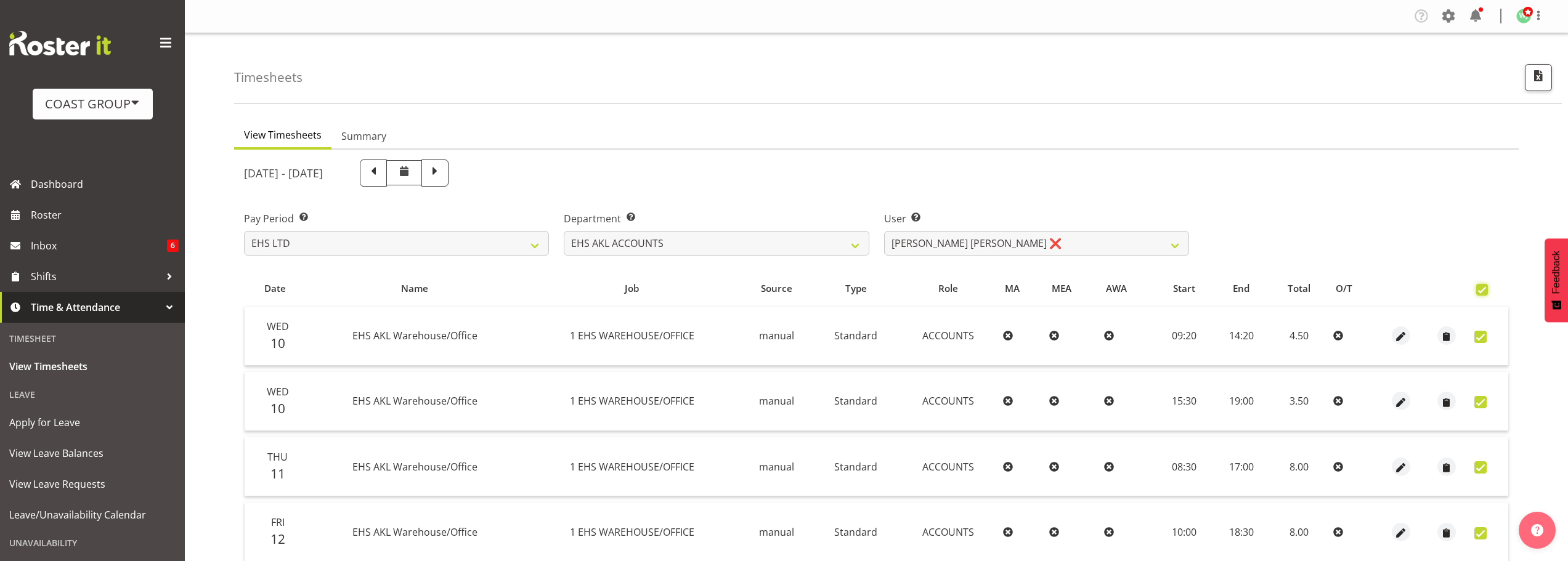
checkbox input "true"
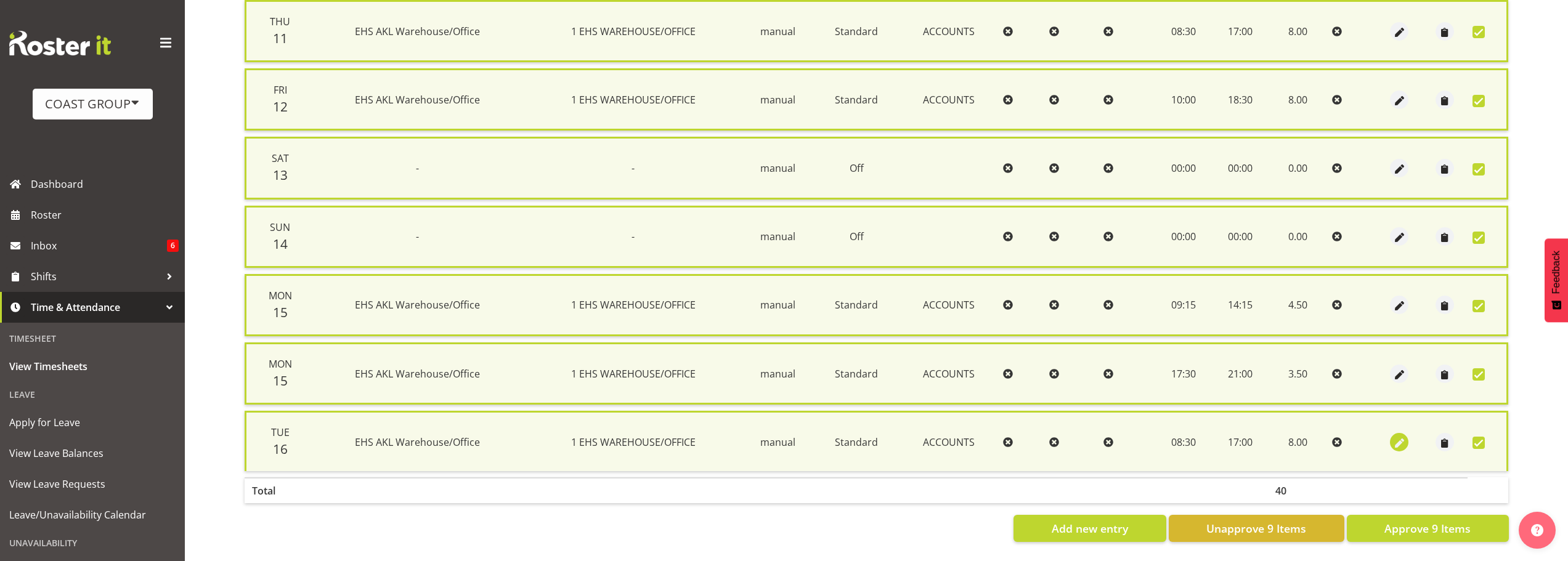
scroll to position [453, 0]
click at [1441, 524] on span "Approve 9 Items" at bounding box center [1427, 528] width 86 height 16
checkbox input "false"
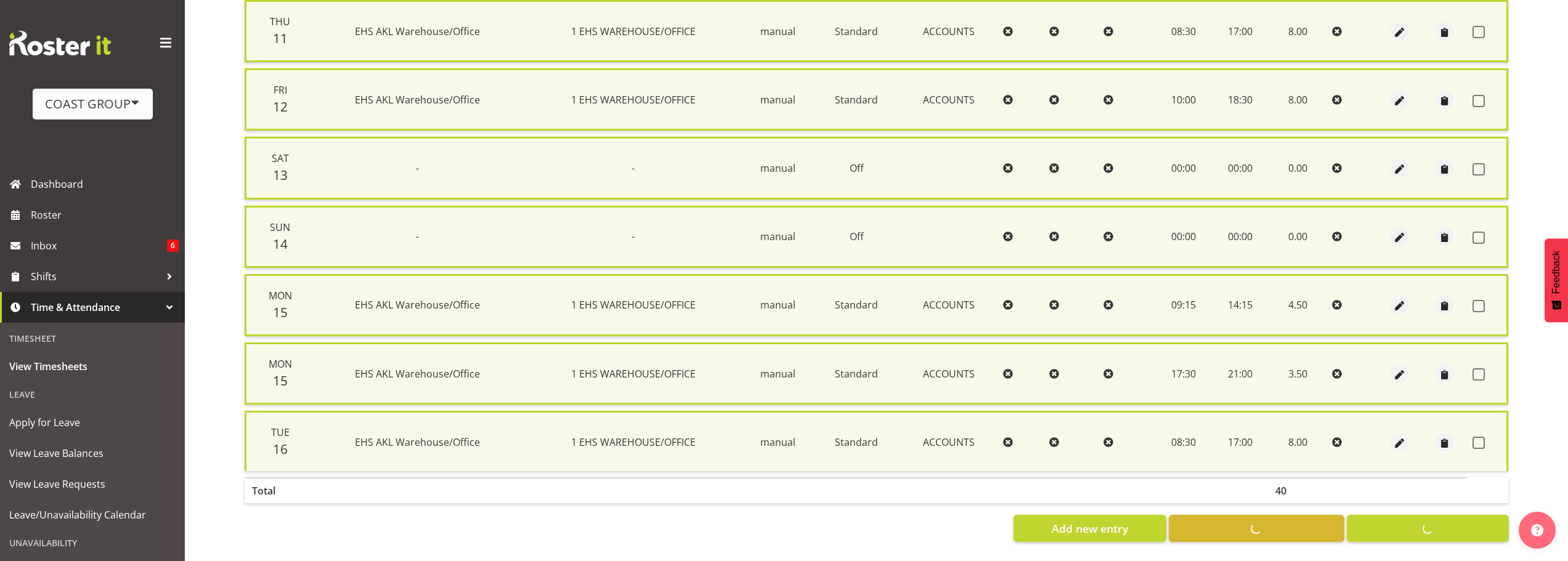
checkbox input "false"
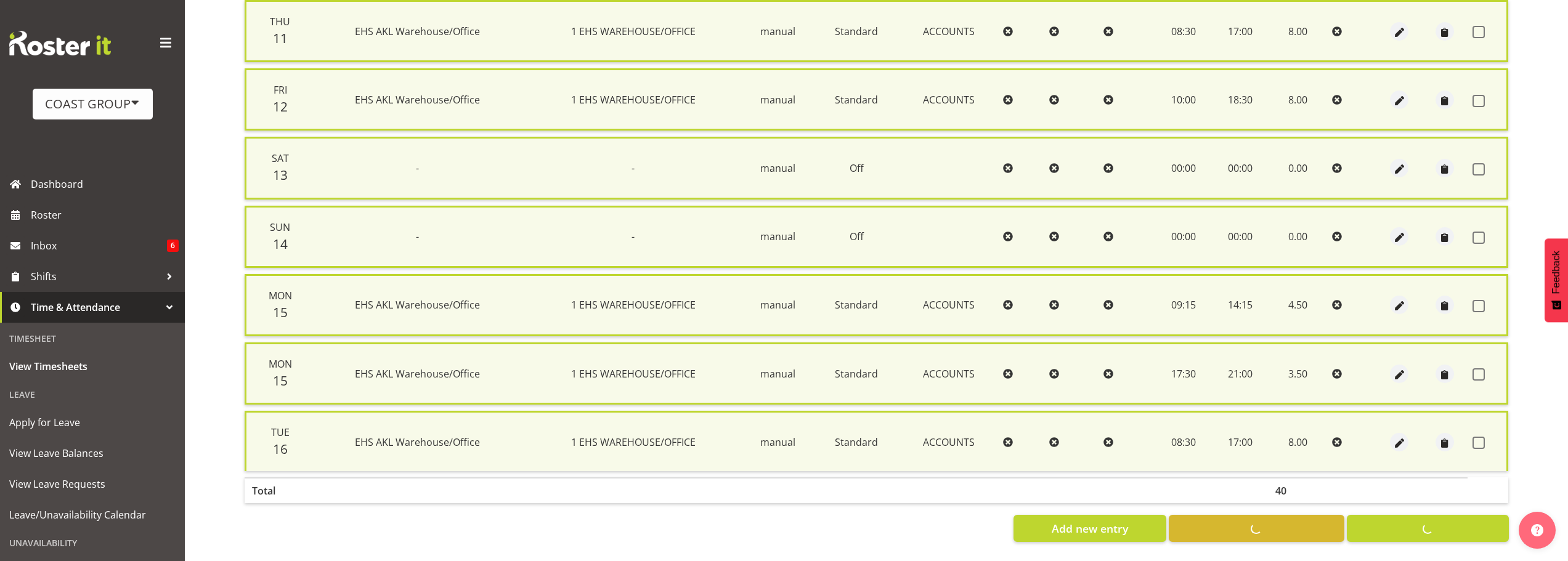
checkbox input "false"
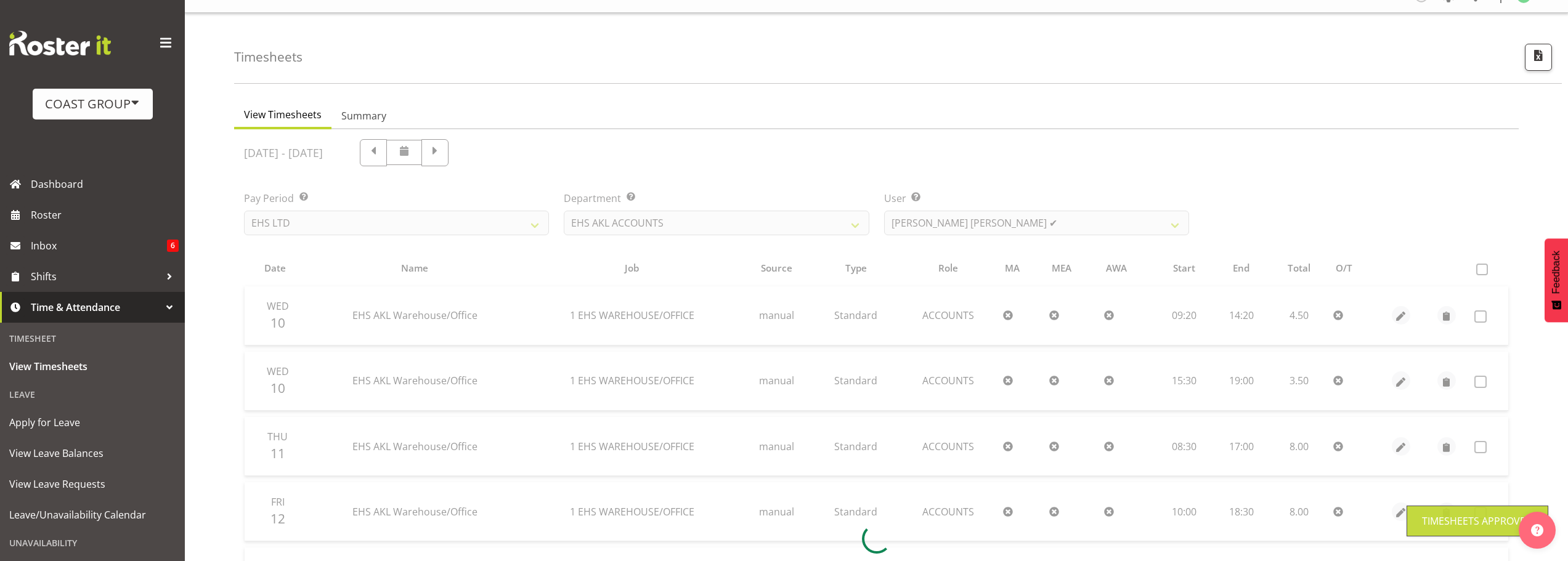
scroll to position [0, 0]
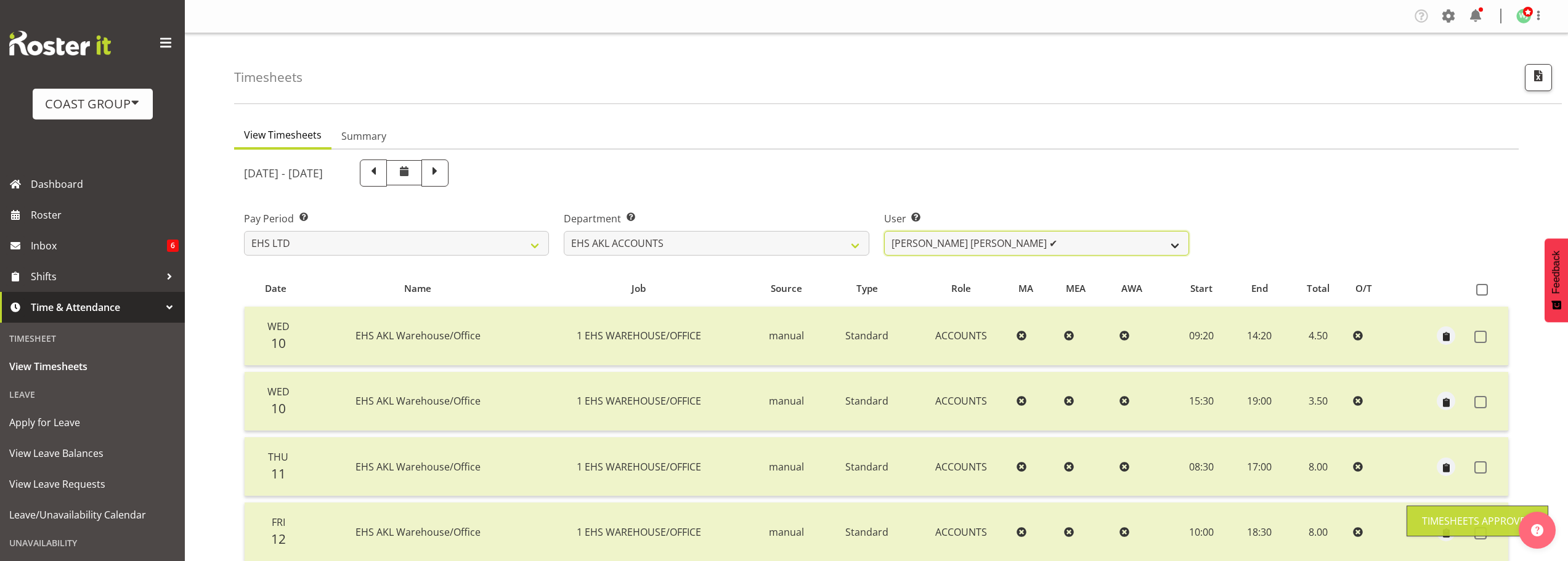
click at [1044, 247] on select "[PERSON_NAME] ✔ [PERSON_NAME] ✔ [PERSON_NAME] (Thitiphat) Preecharujiroj ✔ [PER…" at bounding box center [1036, 243] width 305 height 24
select select "1017"
click at [884, 231] on select "[PERSON_NAME] ✔ [PERSON_NAME] ✔ [PERSON_NAME] (Thitiphat) Preecharujiroj ✔ [PER…" at bounding box center [1036, 243] width 305 height 24
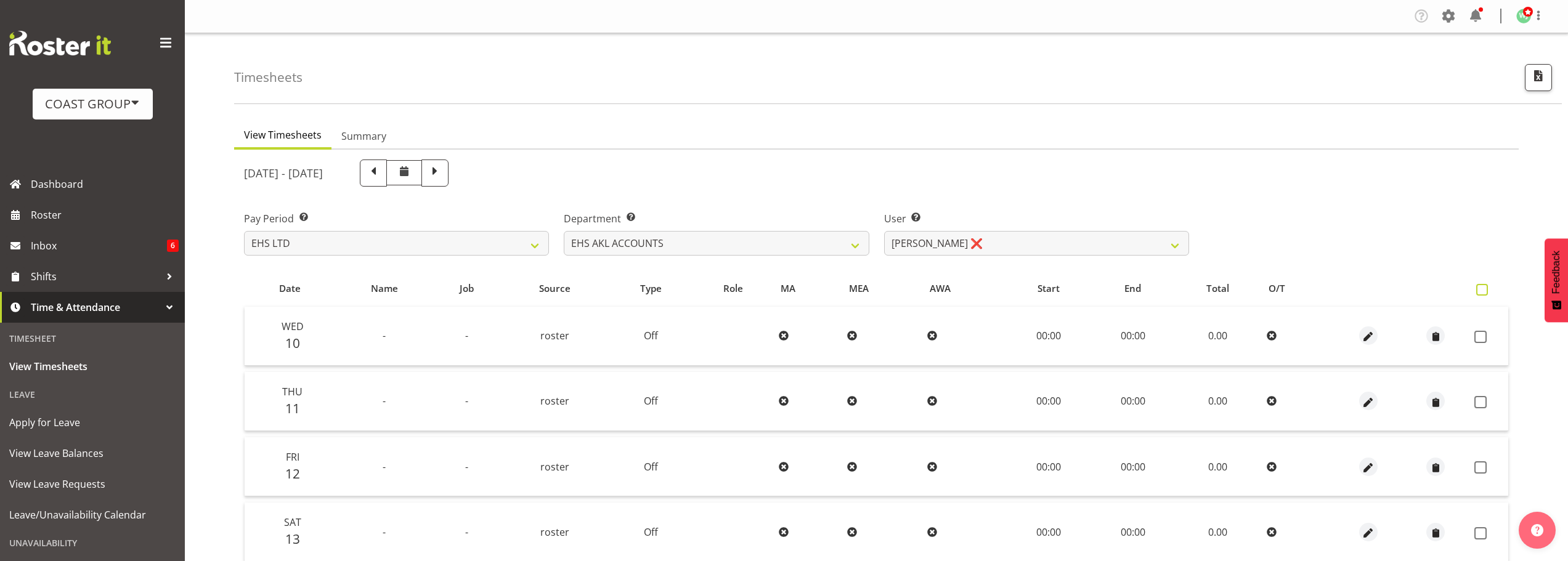
click at [1482, 289] on span at bounding box center [1482, 289] width 11 height 11
click at [1482, 289] on input "checkbox" at bounding box center [1480, 289] width 8 height 8
checkbox input "true"
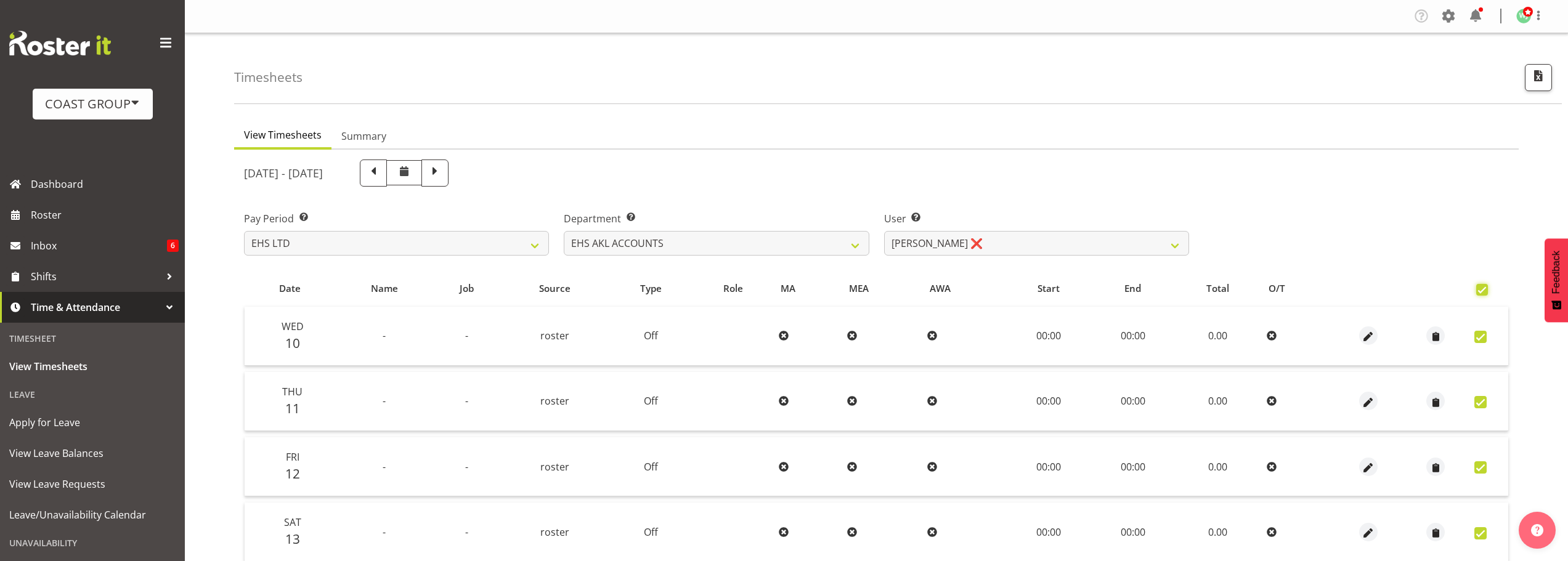
checkbox input "true"
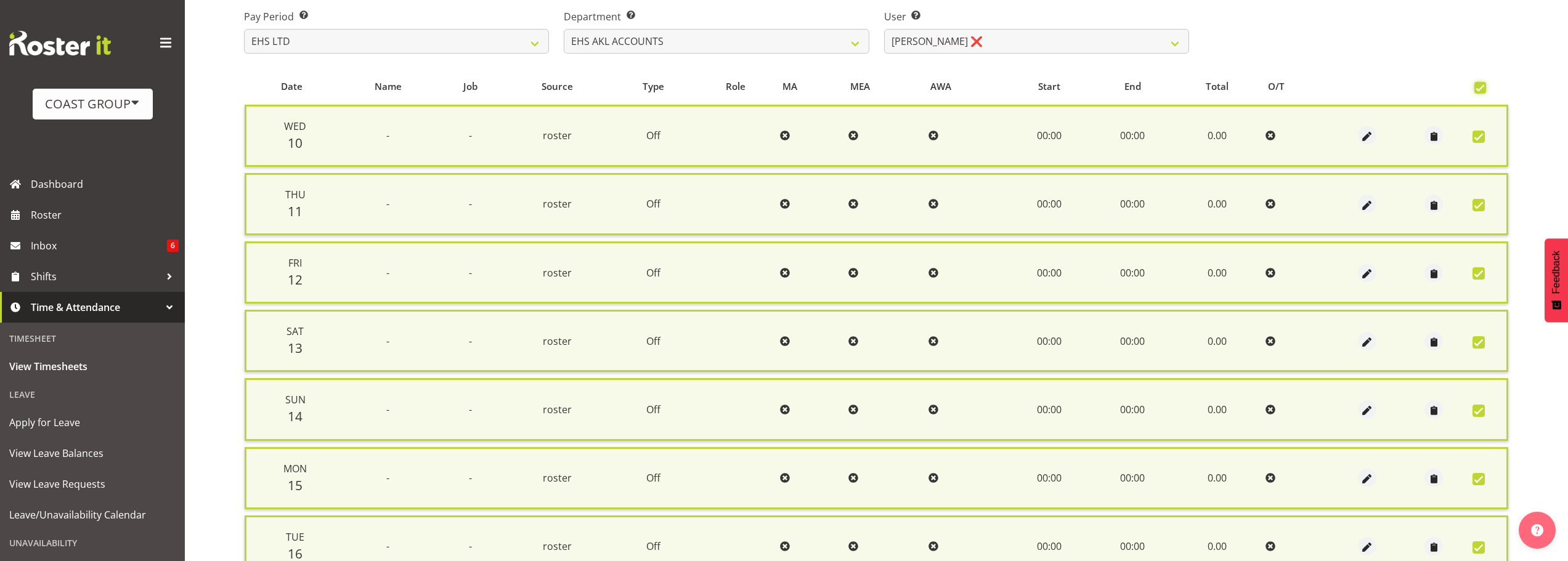
scroll to position [316, 0]
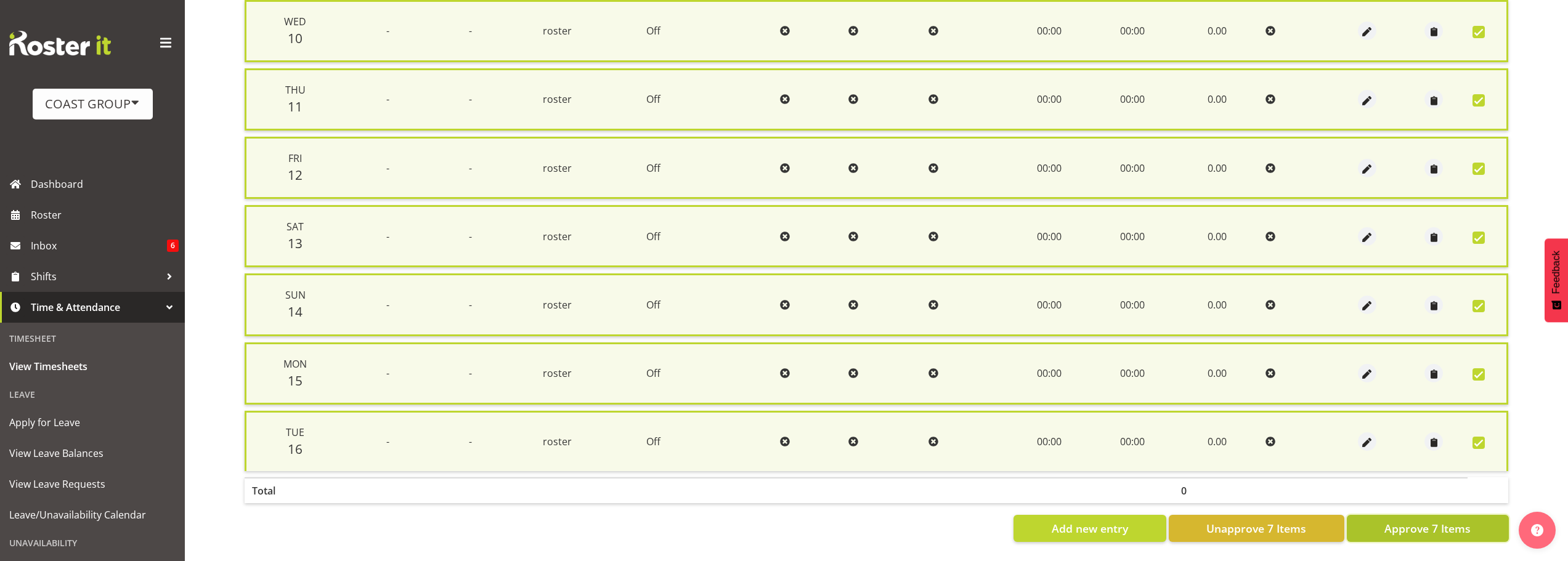
click at [1422, 520] on span "Approve 7 Items" at bounding box center [1427, 528] width 86 height 16
checkbox input "false"
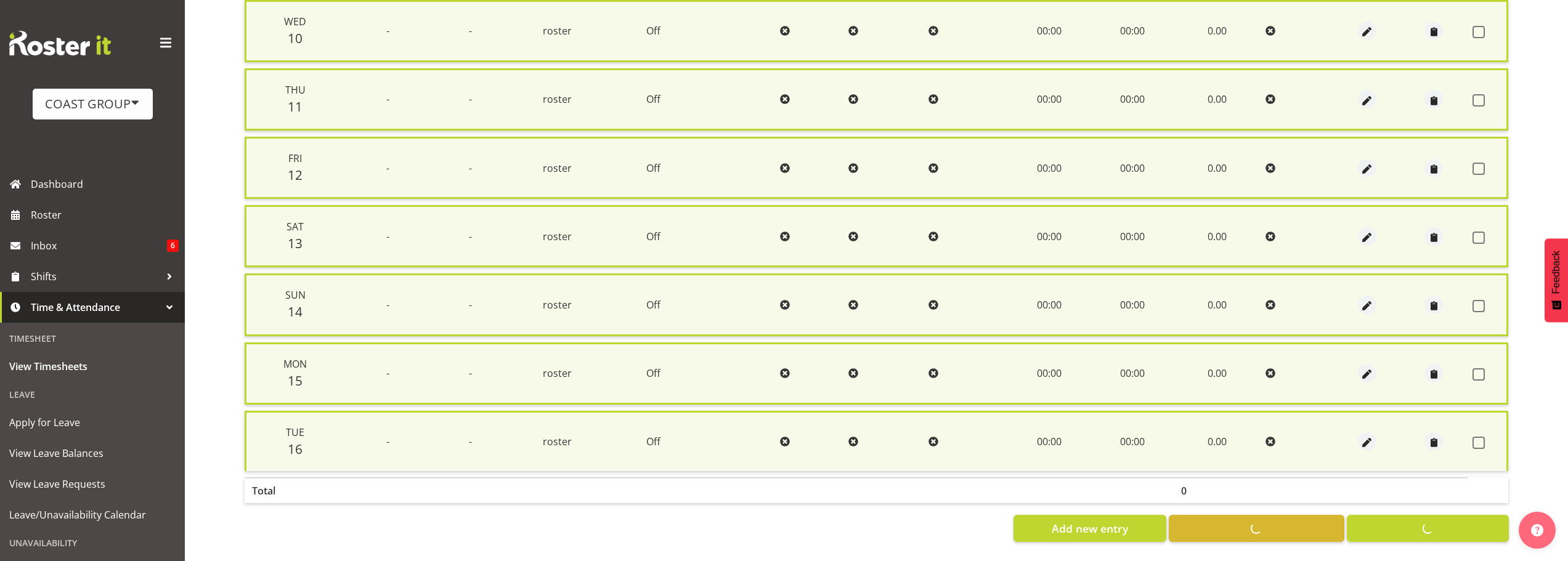
checkbox input "false"
